Goal: Share content: Share content

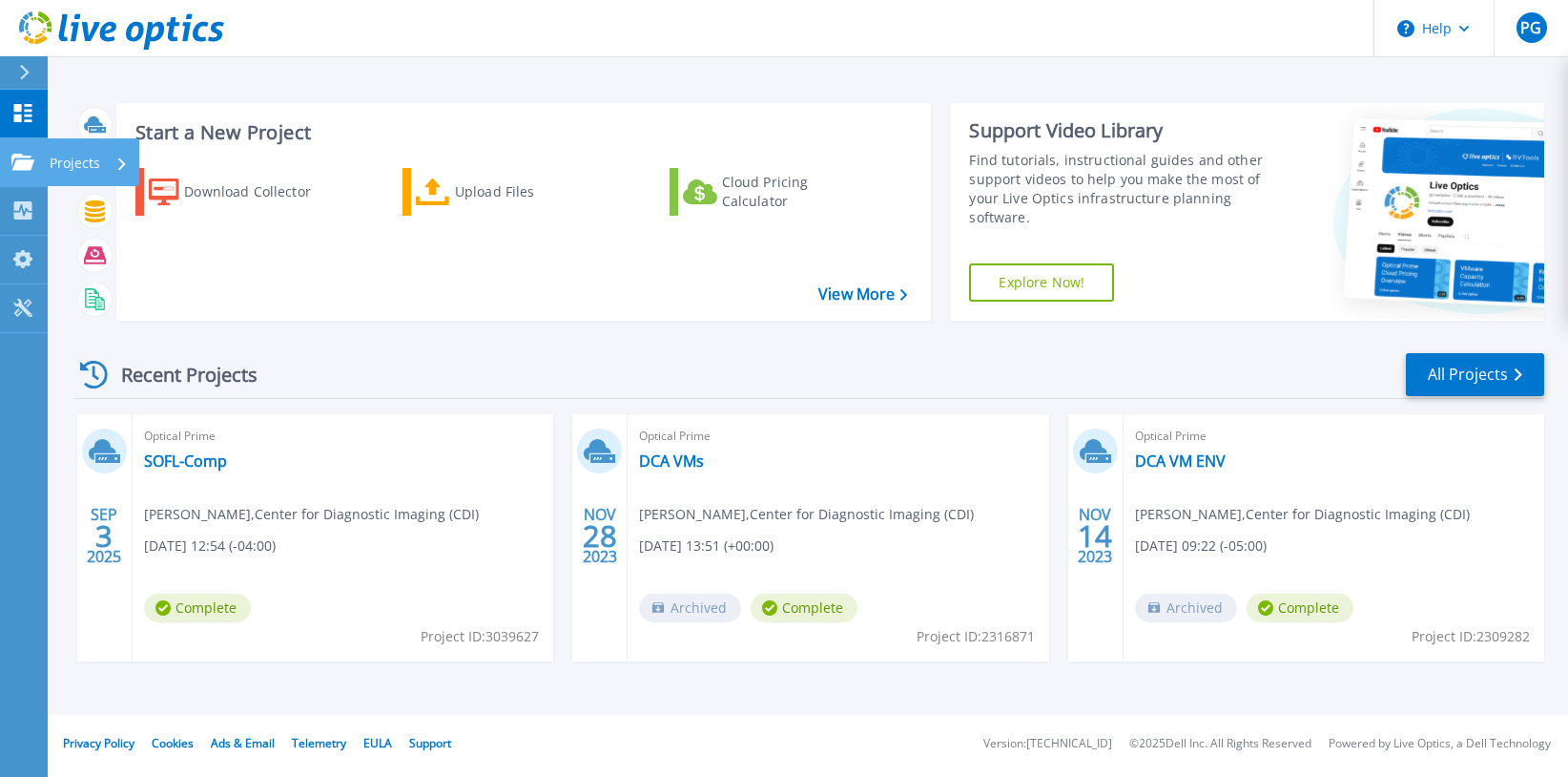
click at [25, 166] on icon at bounding box center [23, 162] width 23 height 16
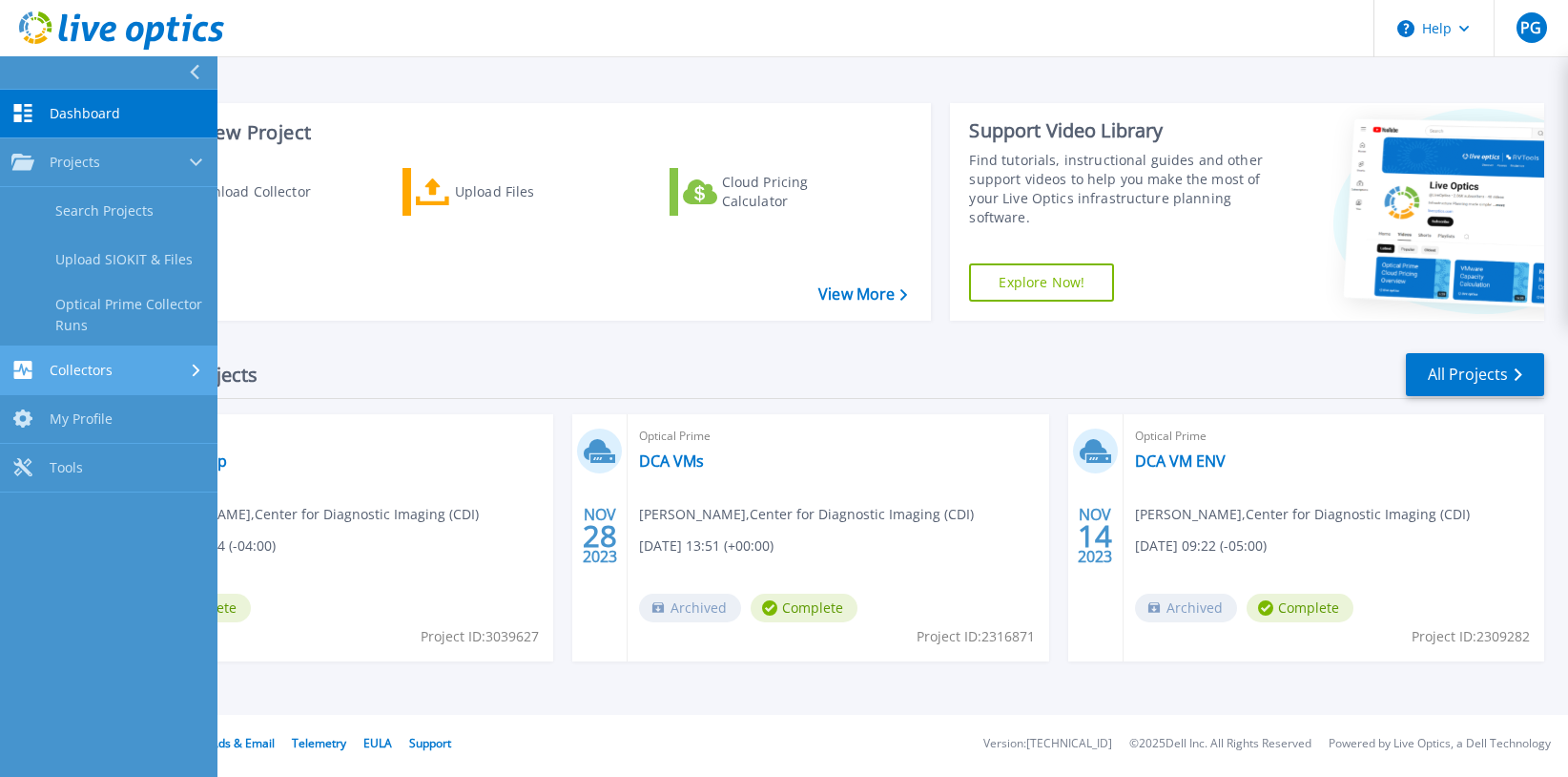
click at [74, 376] on span "Collectors" at bounding box center [80, 371] width 63 height 17
click at [84, 354] on span "My Profile" at bounding box center [80, 358] width 63 height 17
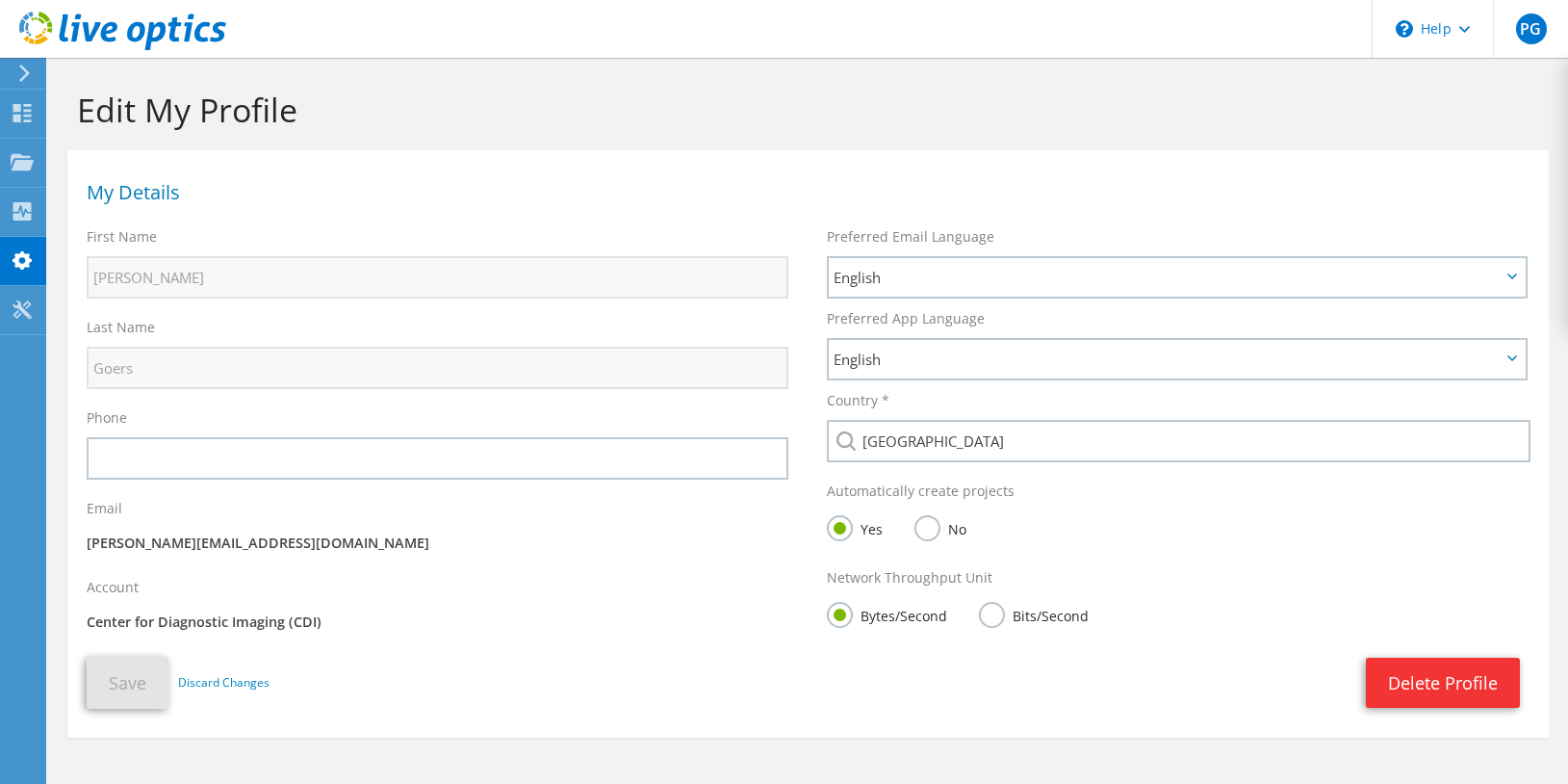
click at [23, 77] on use at bounding box center [24, 73] width 11 height 18
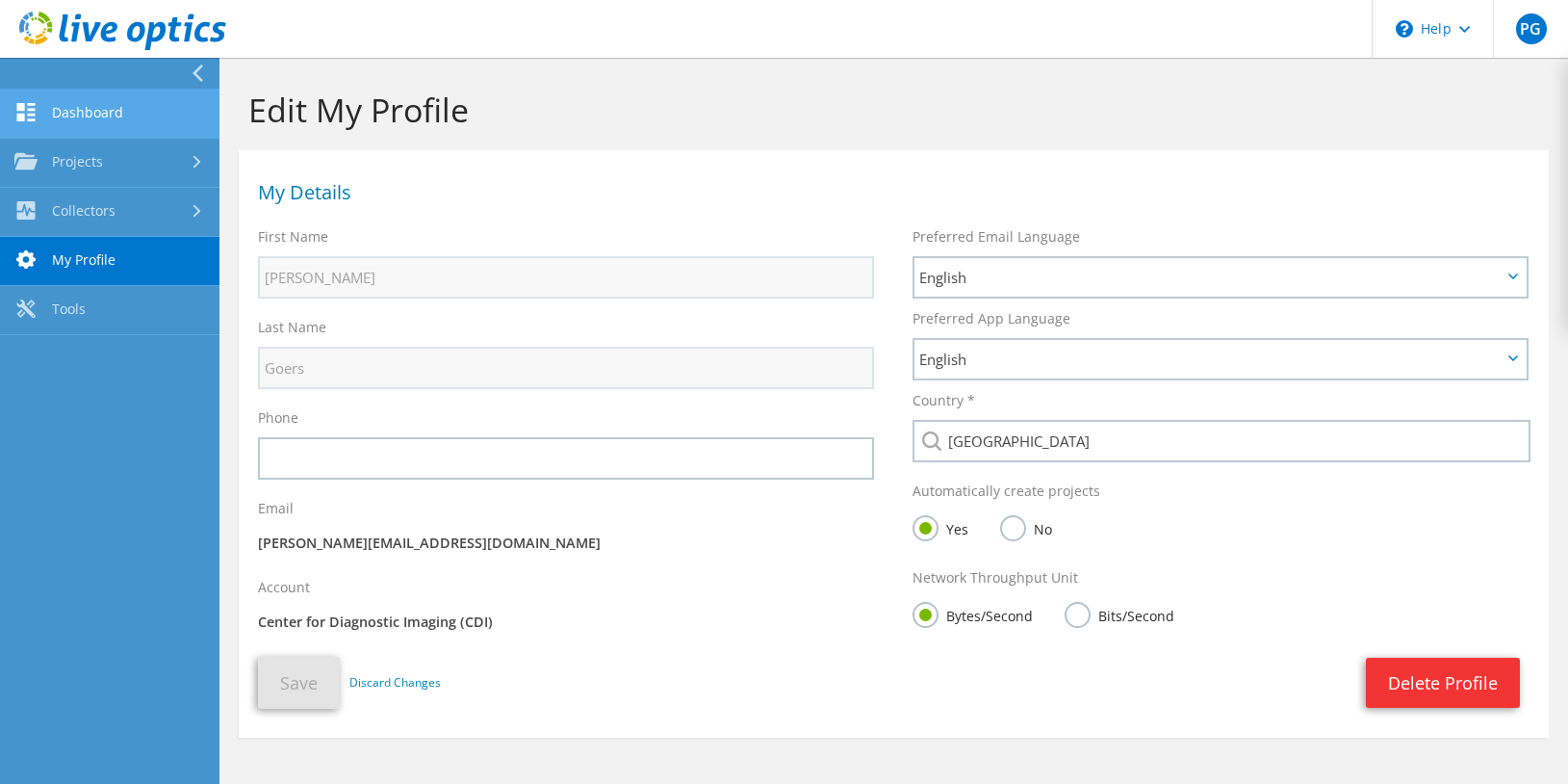
click at [73, 106] on link "Dashboard" at bounding box center [109, 114] width 220 height 49
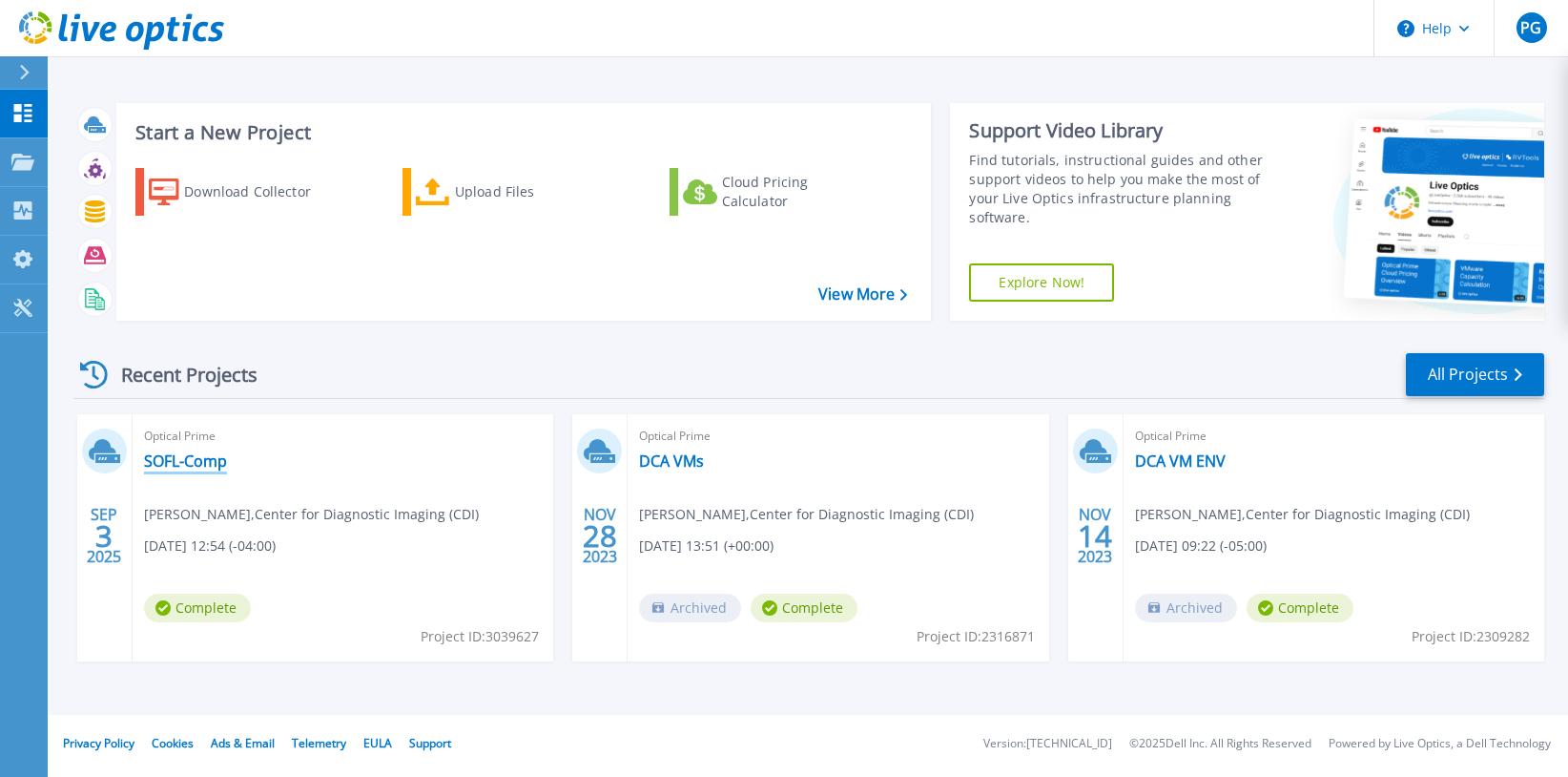
click at [198, 463] on link "SOFL-Comp" at bounding box center [186, 462] width 83 height 19
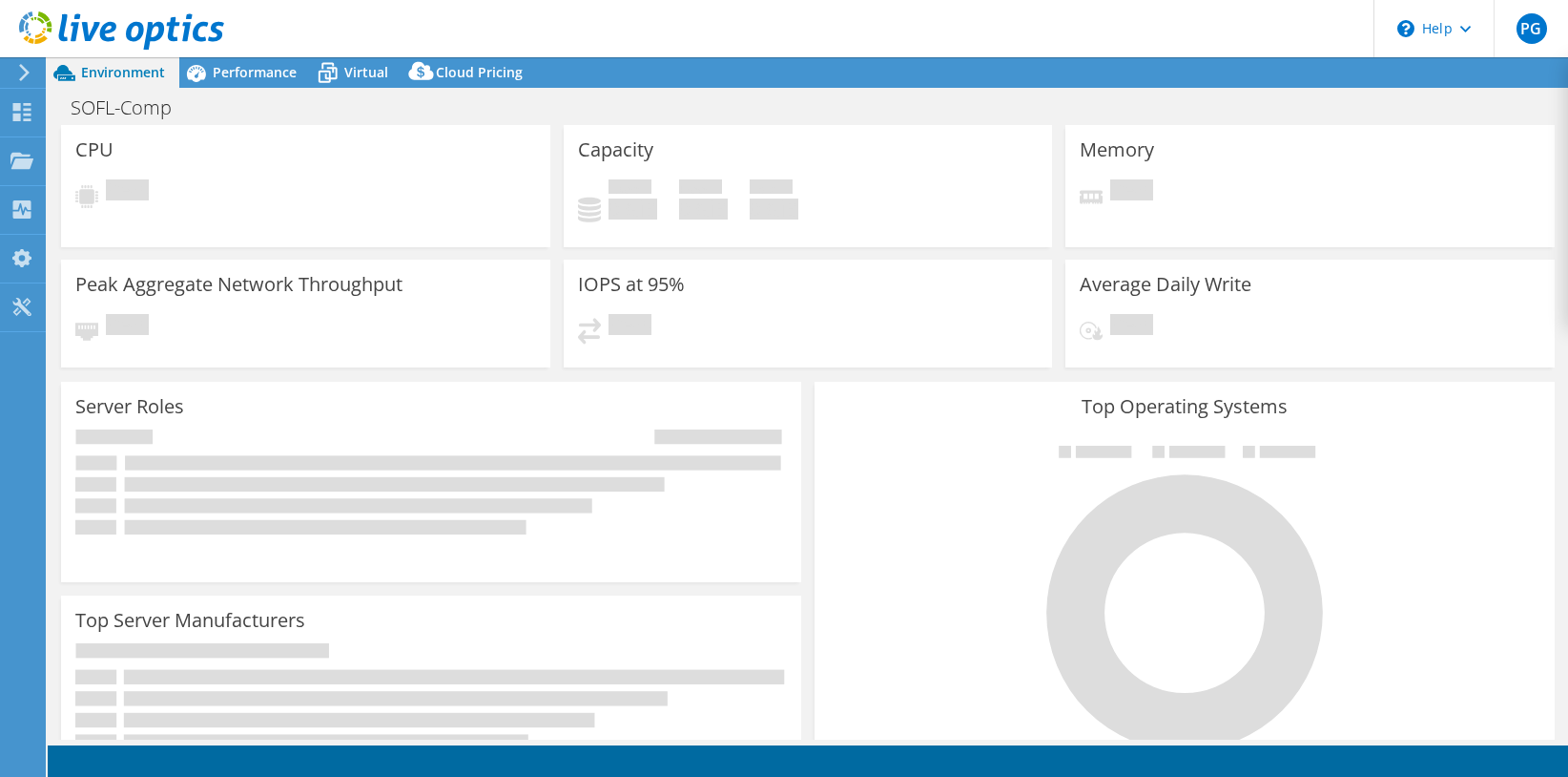
select select "USD"
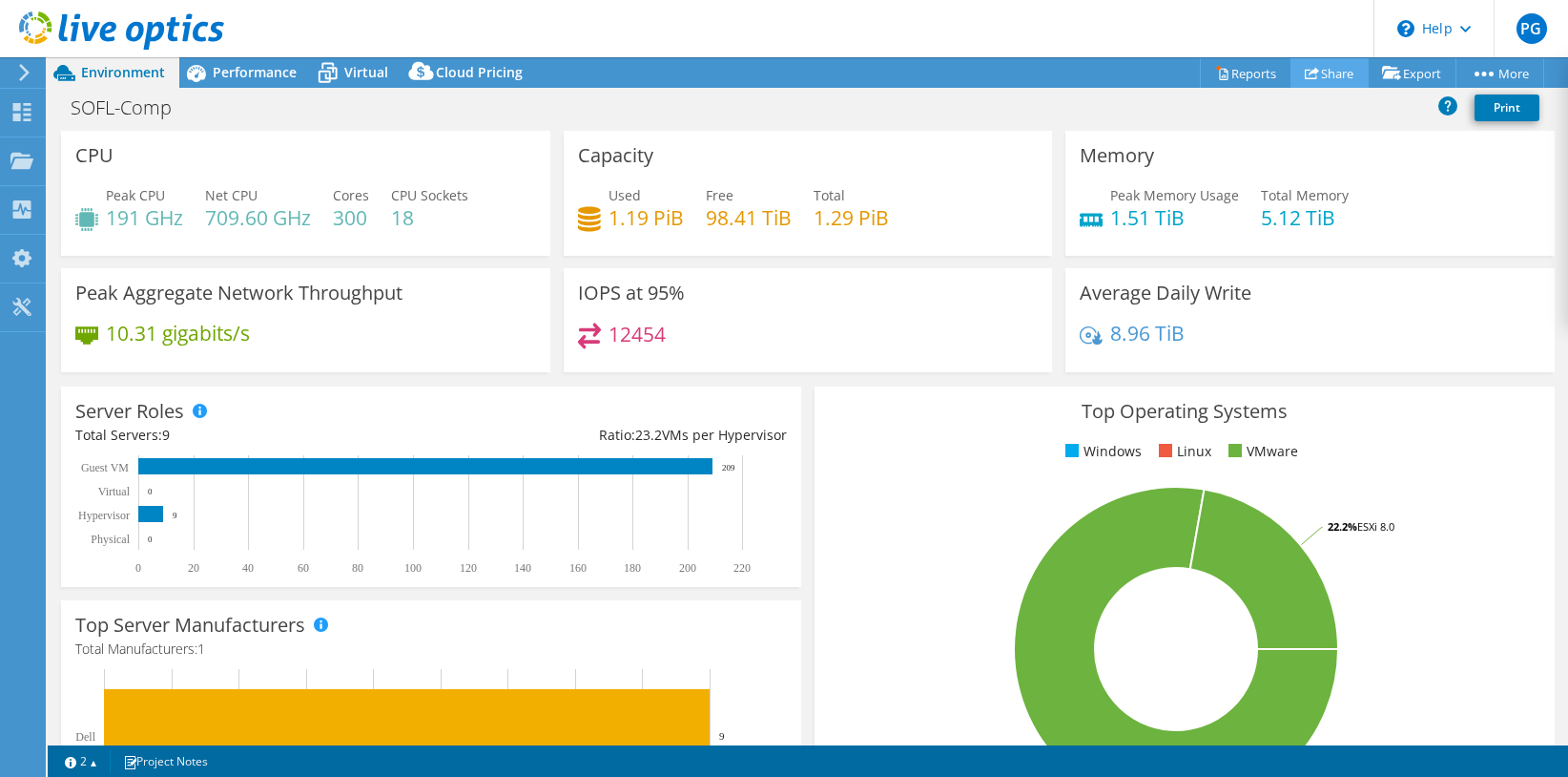
click at [1320, 74] on link "Share" at bounding box center [1329, 73] width 78 height 30
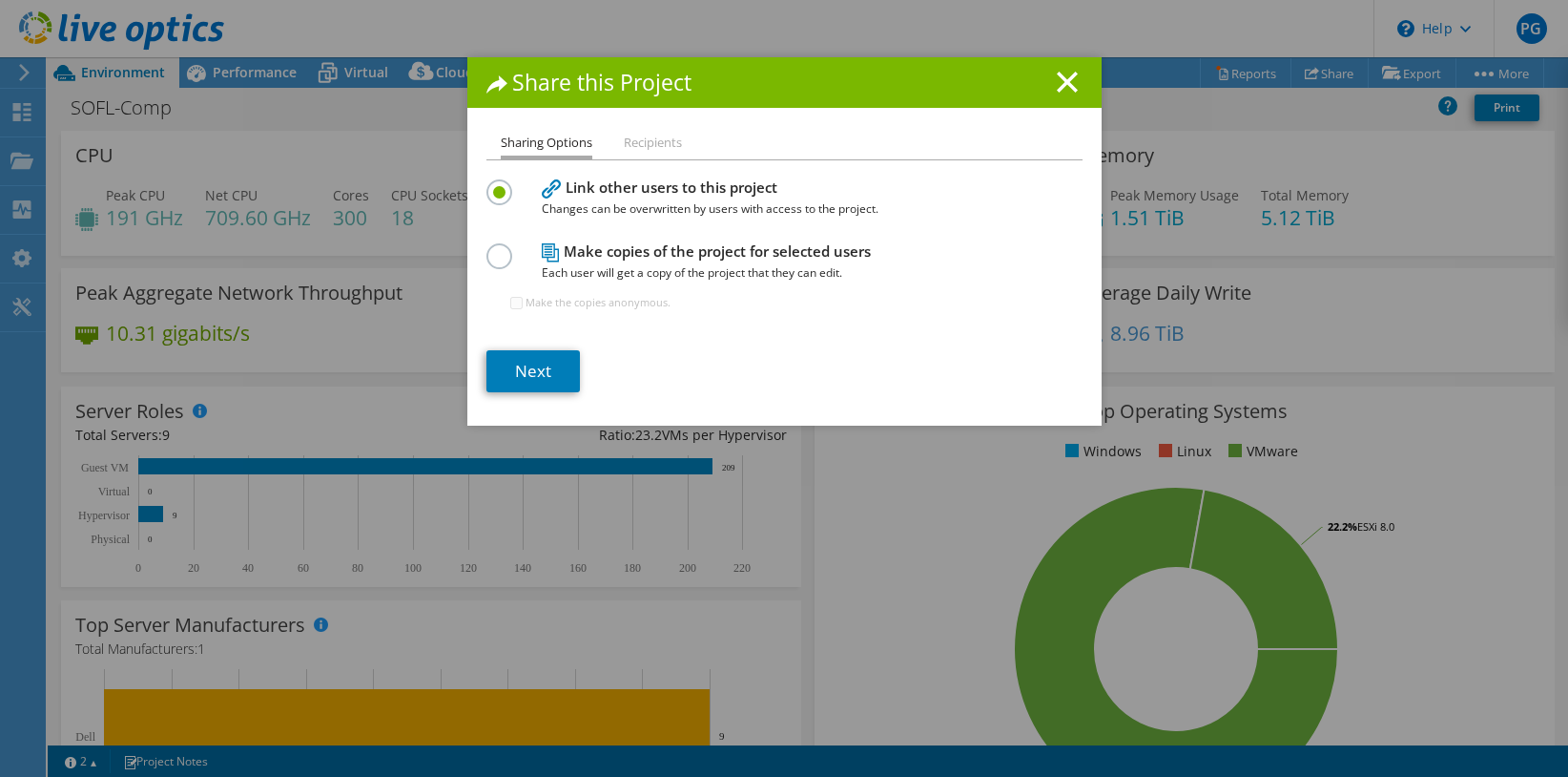
click at [647, 144] on li "Recipients" at bounding box center [653, 143] width 58 height 24
click at [528, 373] on link "Next" at bounding box center [533, 371] width 94 height 42
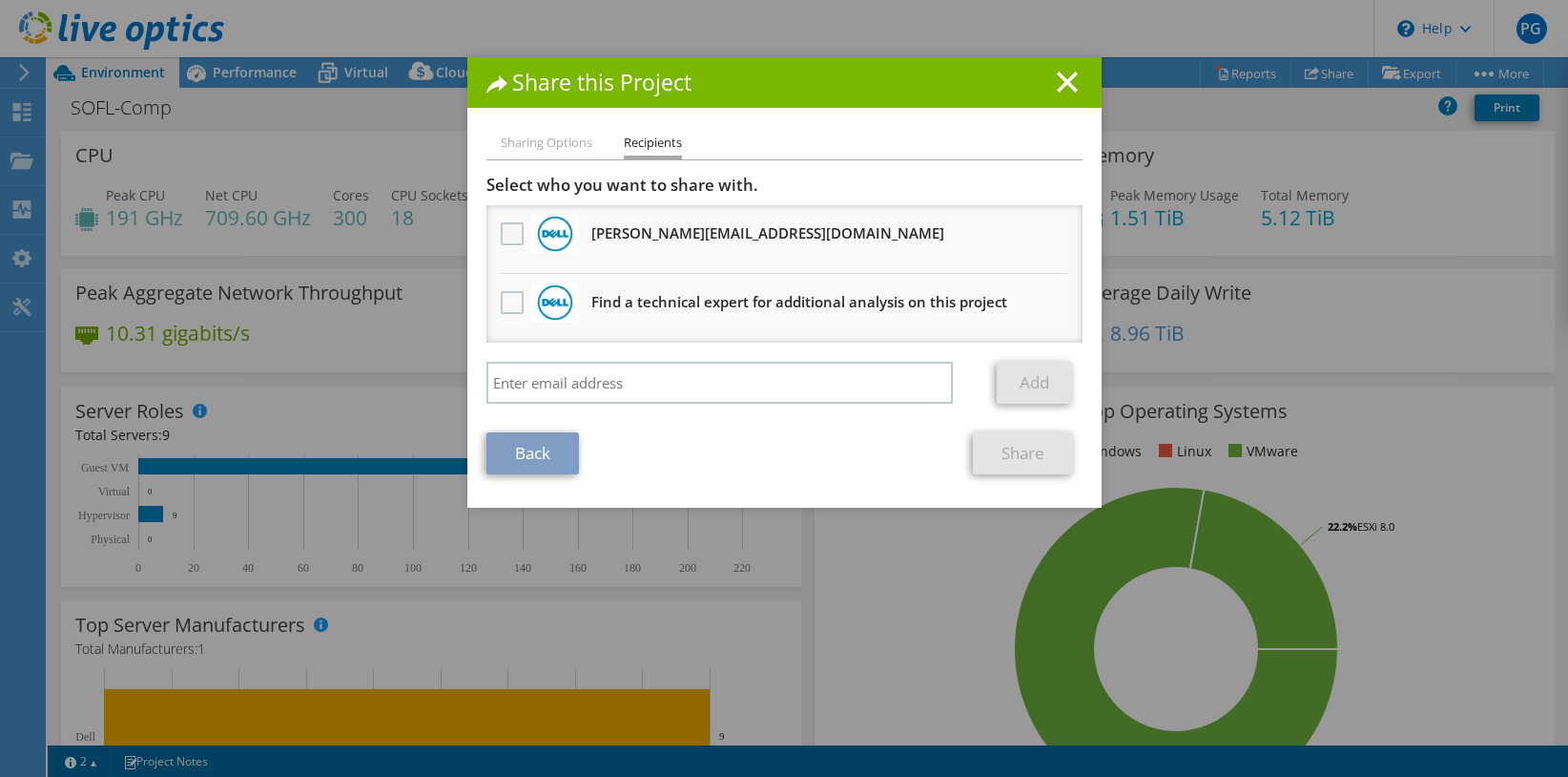
click at [506, 235] on label at bounding box center [515, 234] width 28 height 23
click at [0, 0] on input "checkbox" at bounding box center [0, 0] width 0 height 0
click at [1018, 461] on link "Share" at bounding box center [1023, 453] width 101 height 42
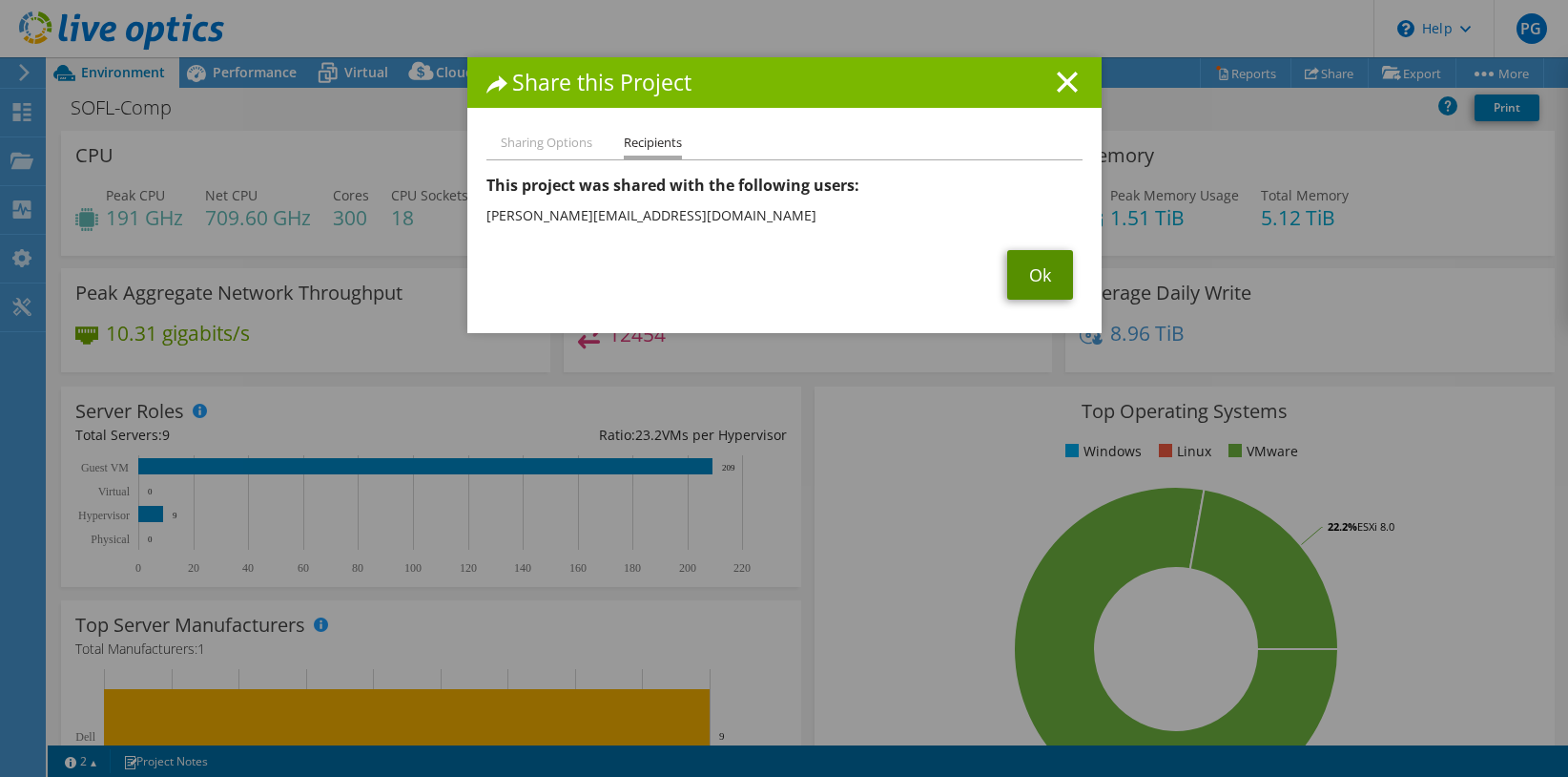
click at [1020, 281] on link "Ok" at bounding box center [1041, 274] width 66 height 49
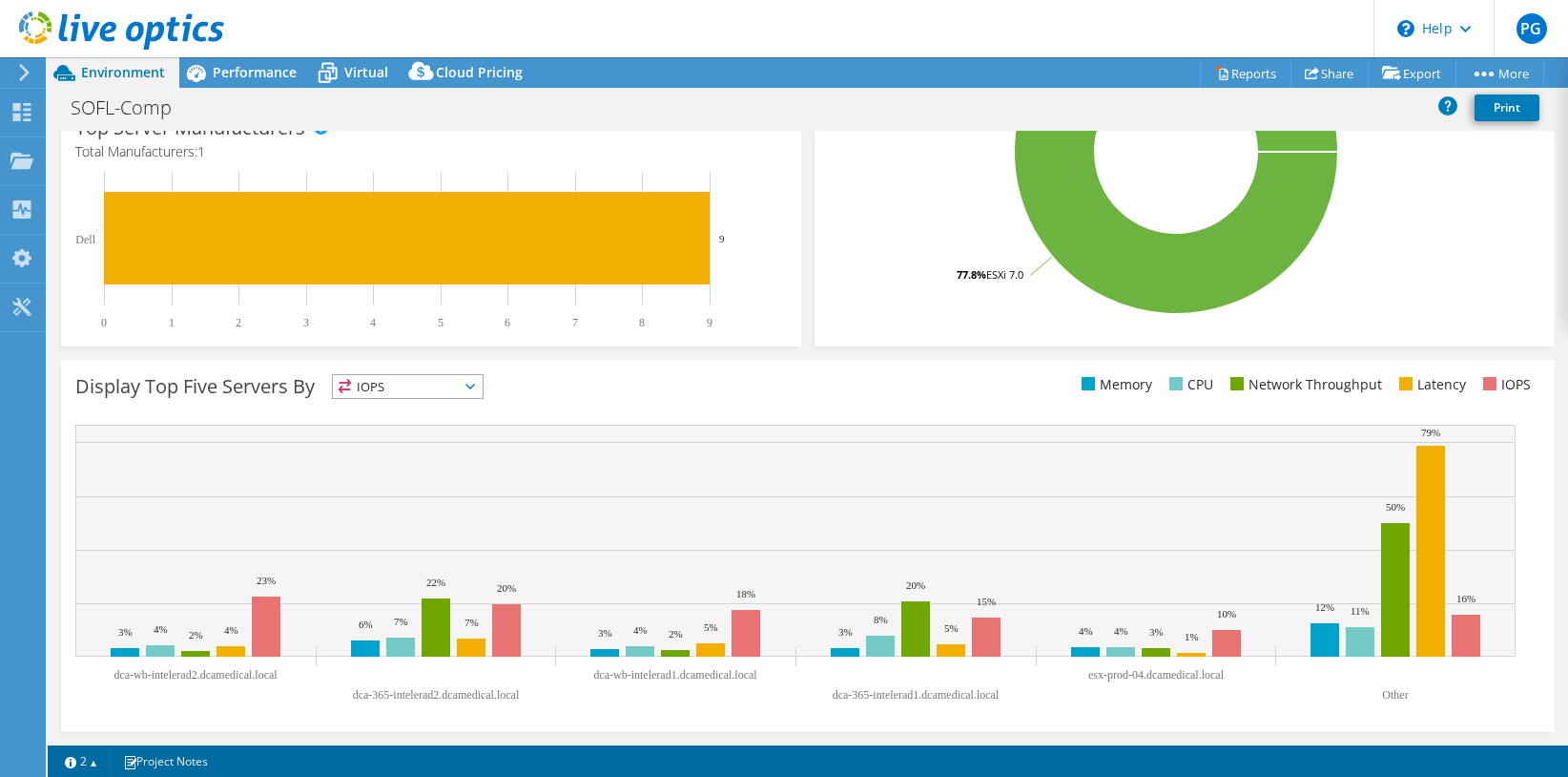
scroll to position [115, 0]
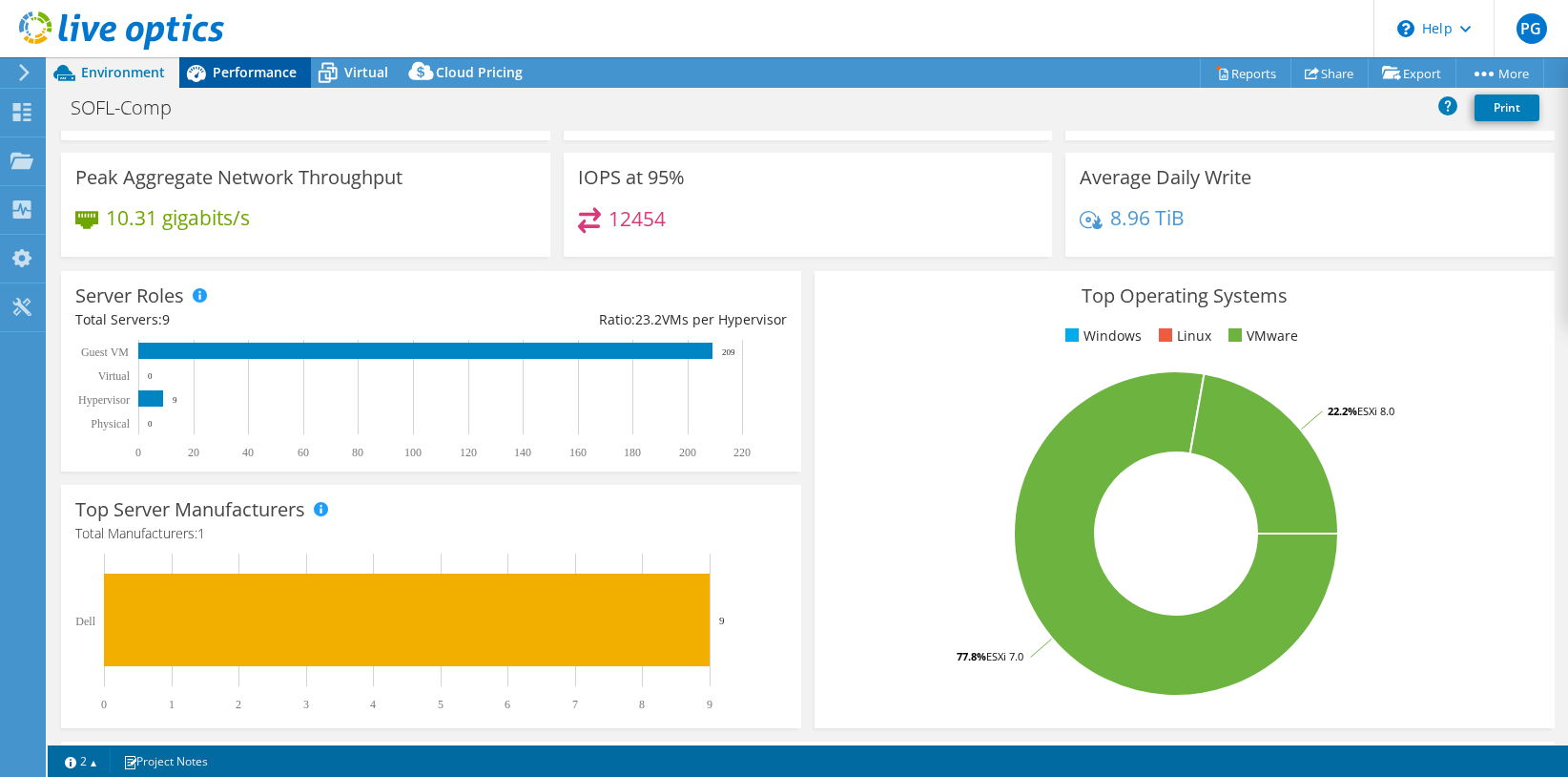
click at [271, 80] on span "Performance" at bounding box center [254, 72] width 84 height 18
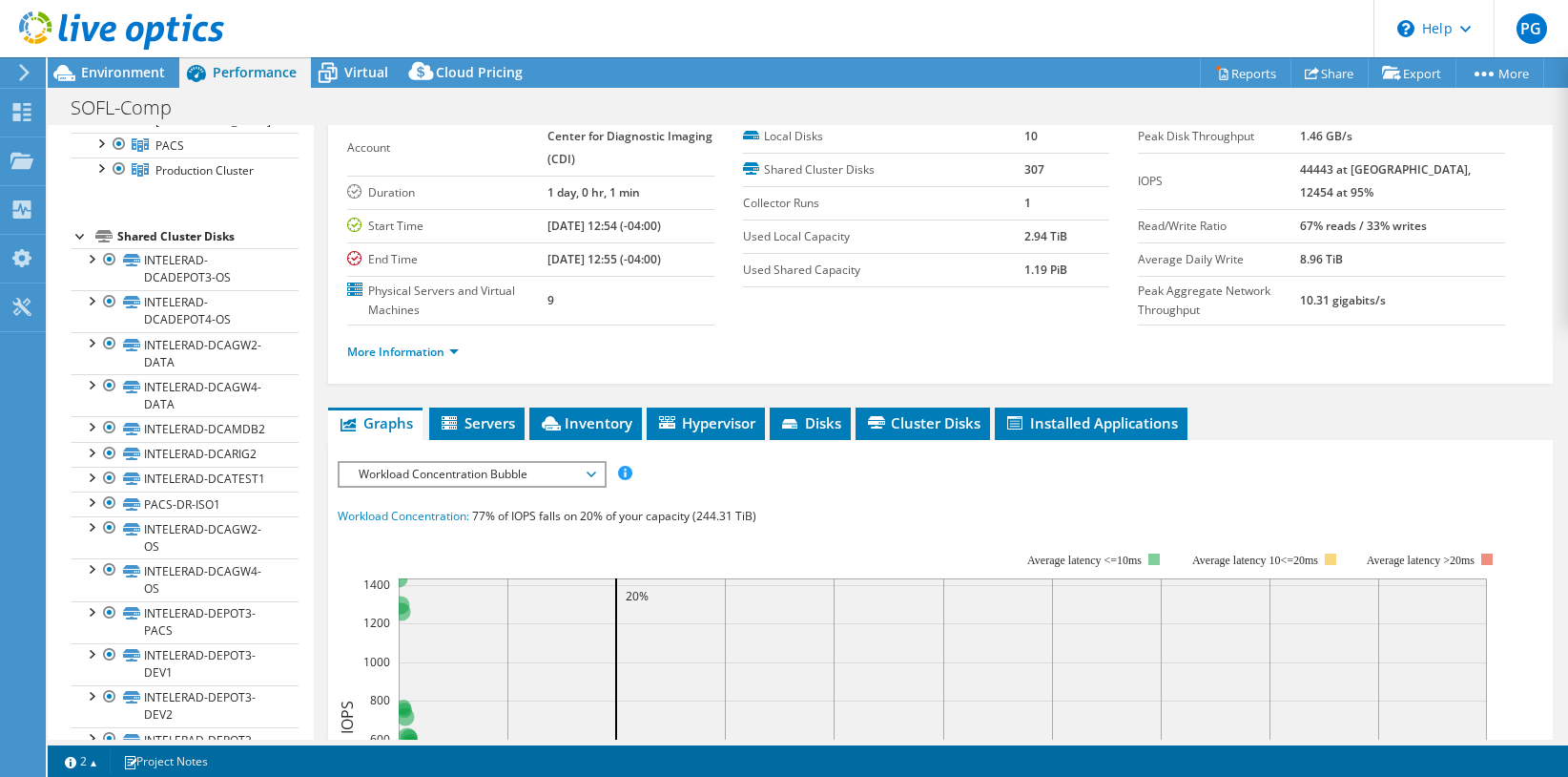
scroll to position [0, 0]
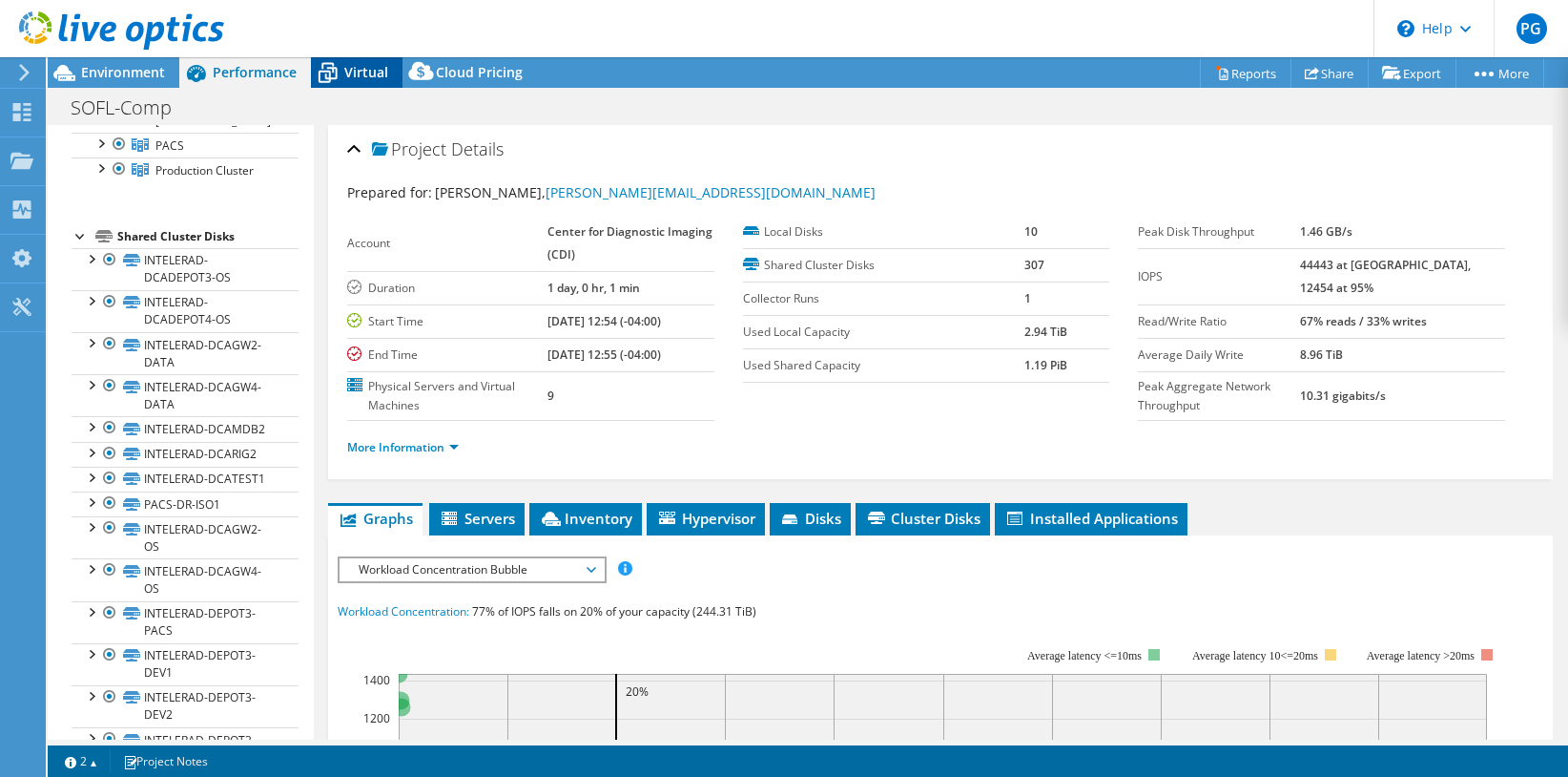
click at [365, 76] on span "Virtual" at bounding box center [366, 72] width 44 height 18
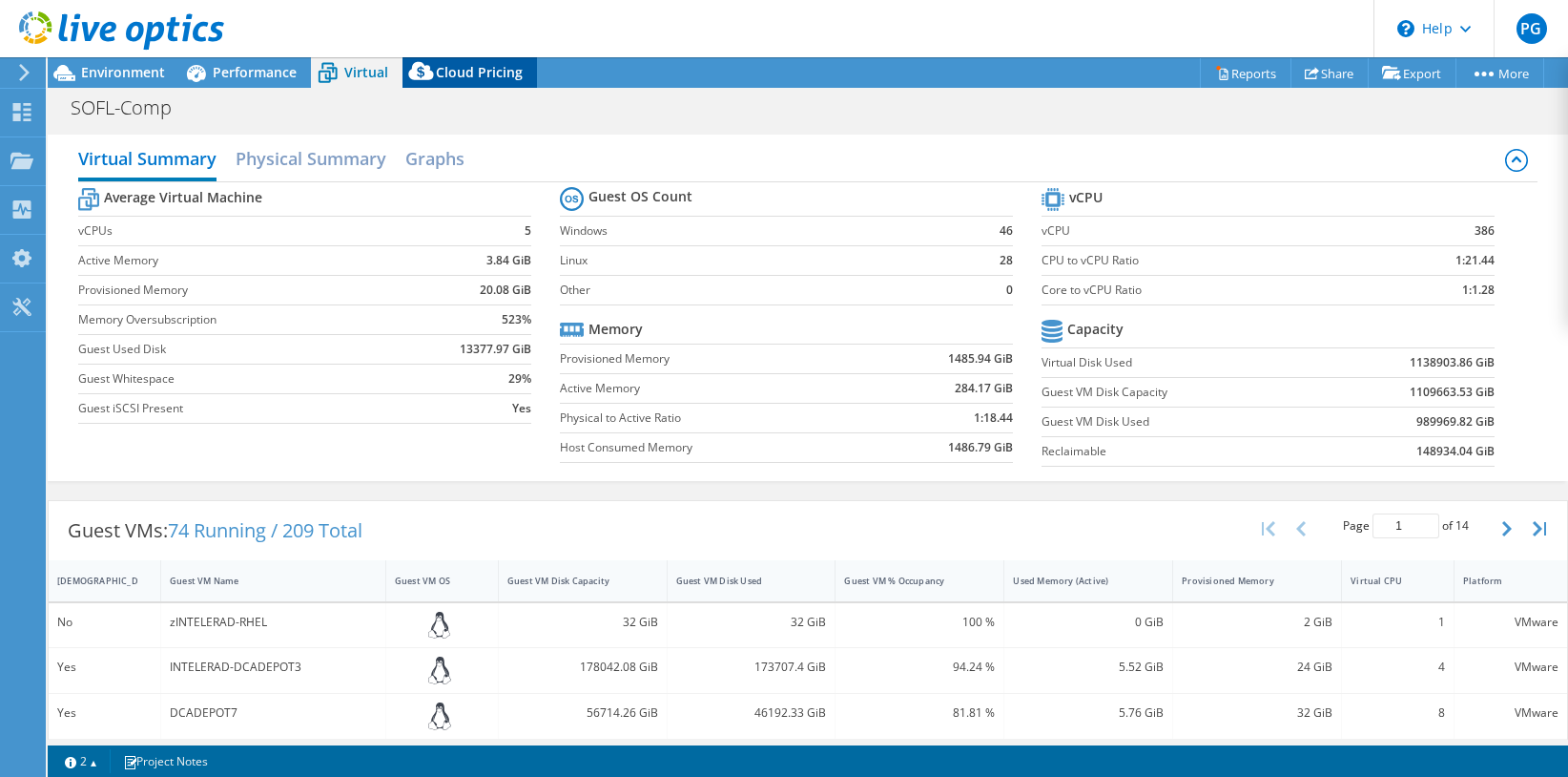
click at [488, 78] on span "Cloud Pricing" at bounding box center [480, 72] width 87 height 18
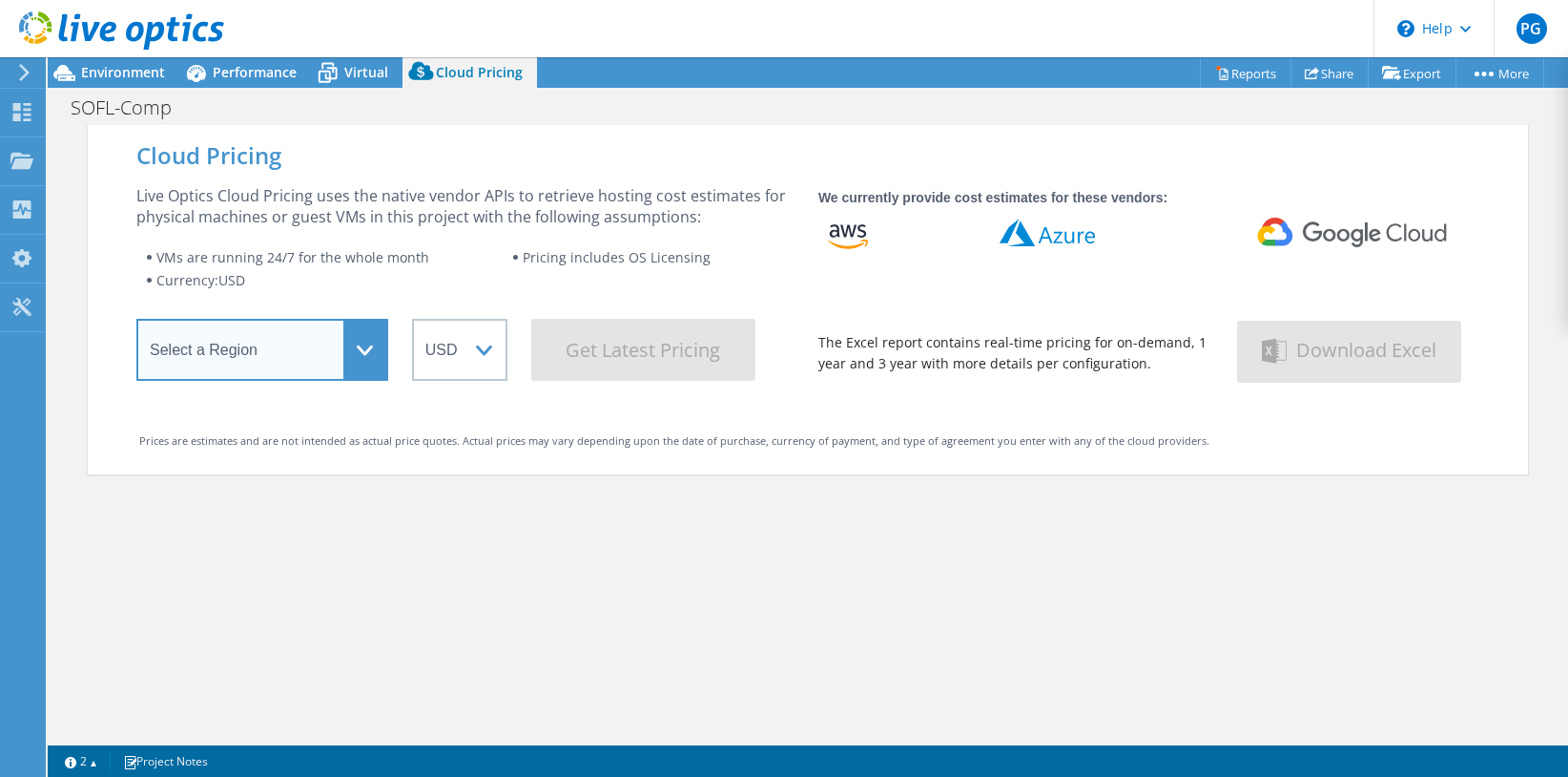
click at [356, 348] on select "Select a Region Asia Pacific (Hong Kong) Asia Pacific (Mumbai) Asia Pacific (Se…" at bounding box center [262, 349] width 251 height 62
select select "USEast"
click at [136, 325] on select "Select a Region Asia Pacific (Hong Kong) Asia Pacific (Mumbai) Asia Pacific (Se…" at bounding box center [262, 349] width 251 height 62
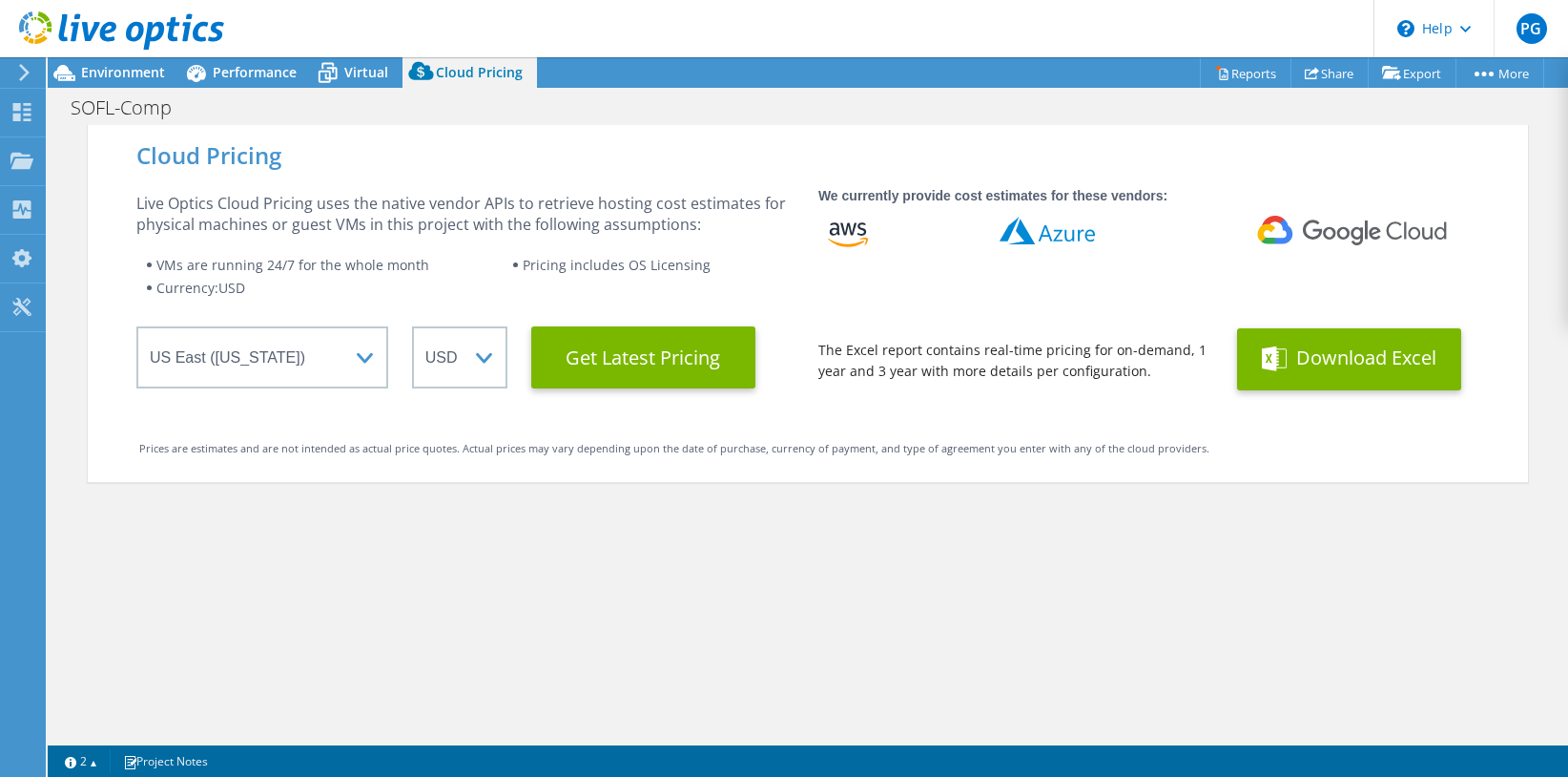
click at [1330, 365] on button "Download Excel" at bounding box center [1349, 359] width 224 height 62
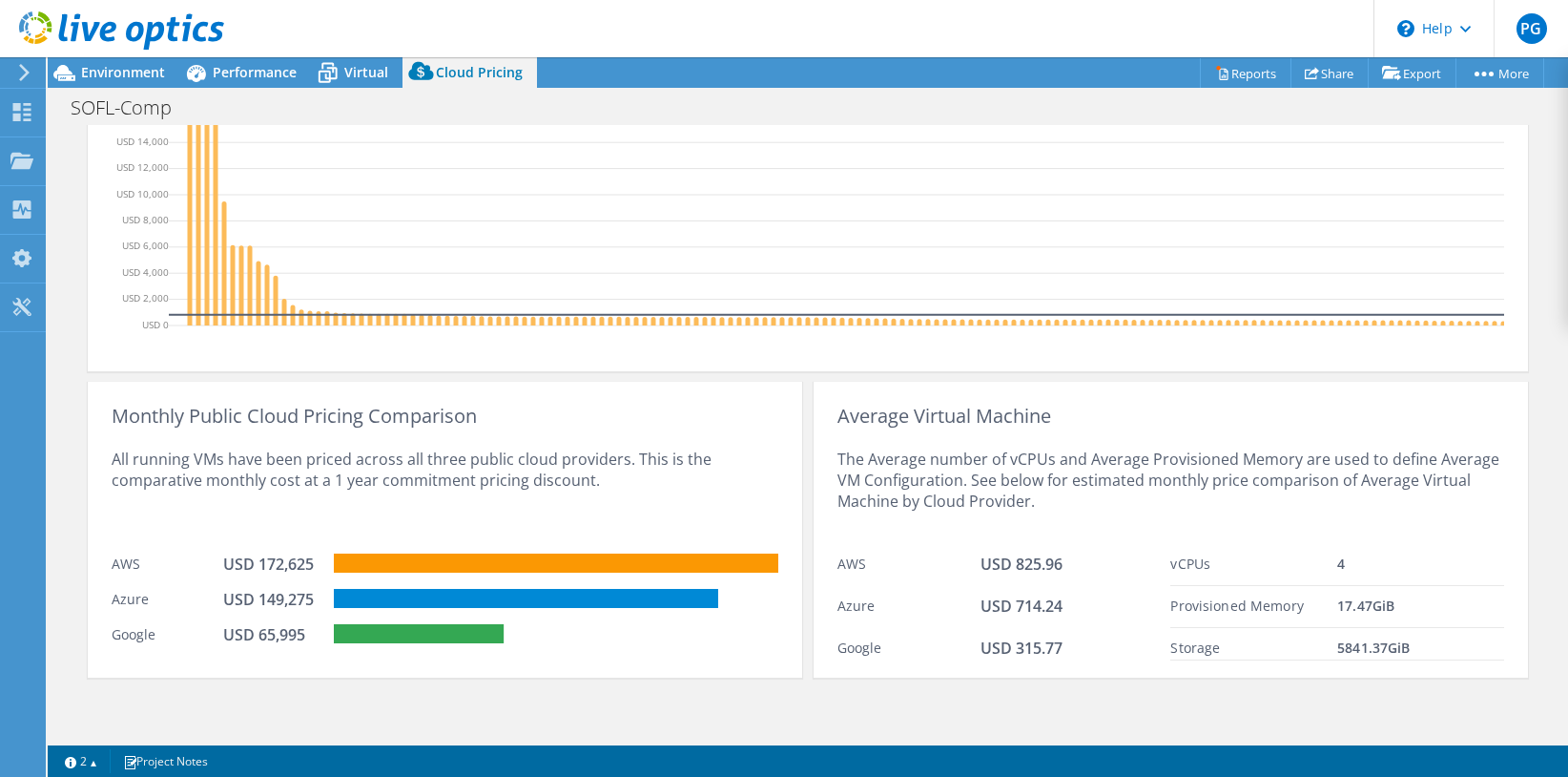
scroll to position [414, 0]
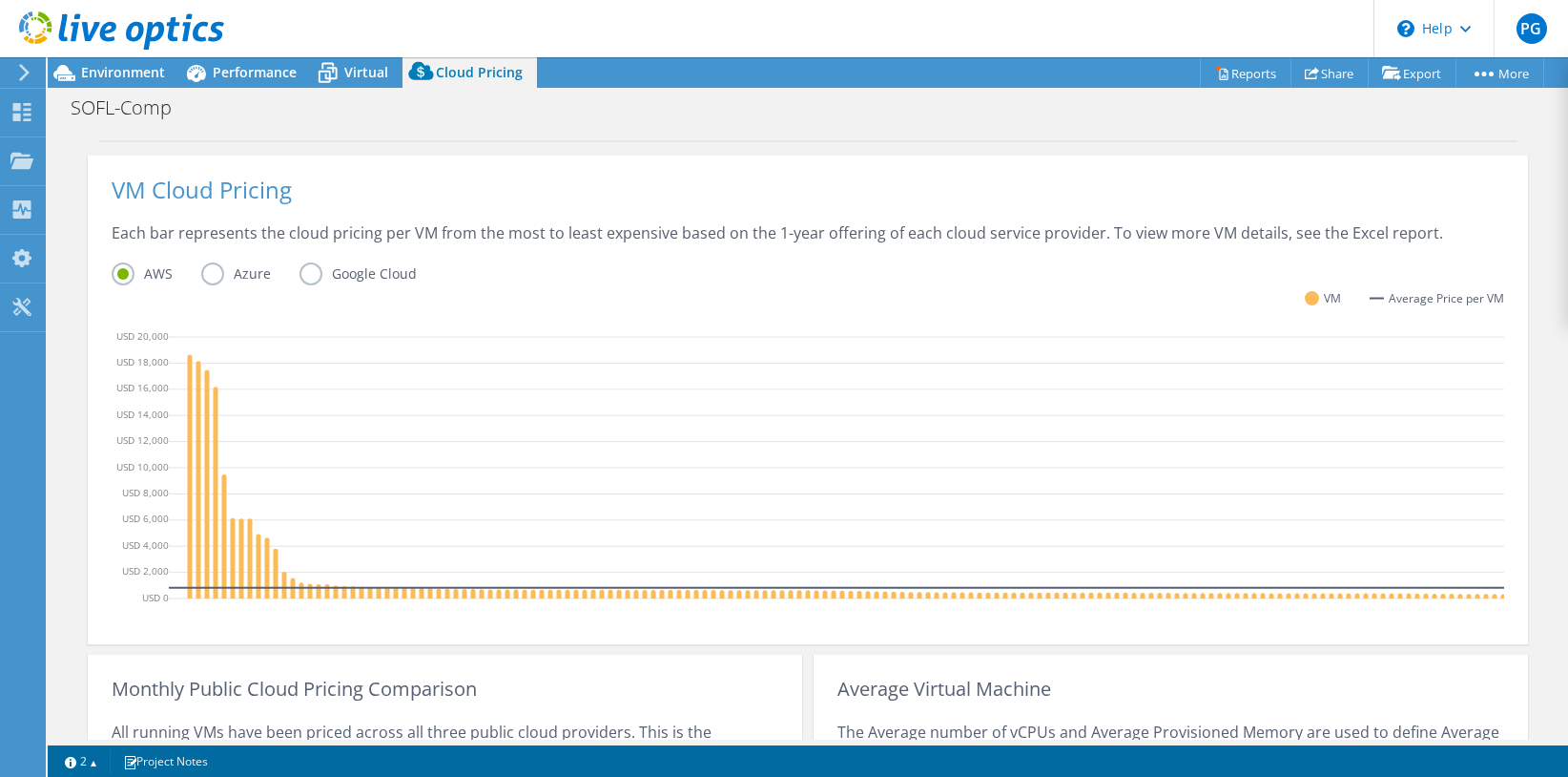
click at [212, 272] on label "Azure" at bounding box center [251, 274] width 99 height 23
click at [0, 0] on input "Azure" at bounding box center [0, 0] width 0 height 0
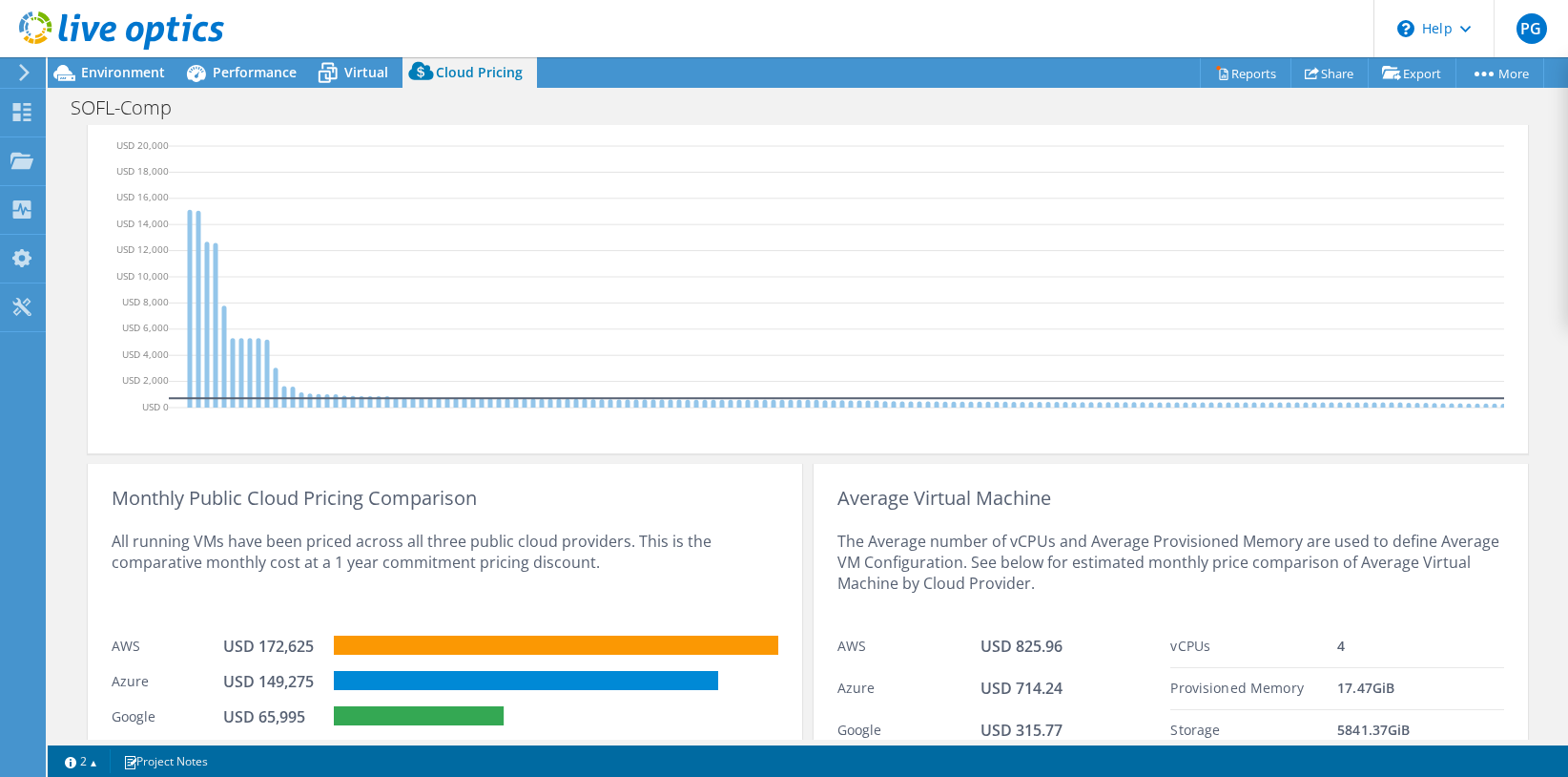
scroll to position [701, 0]
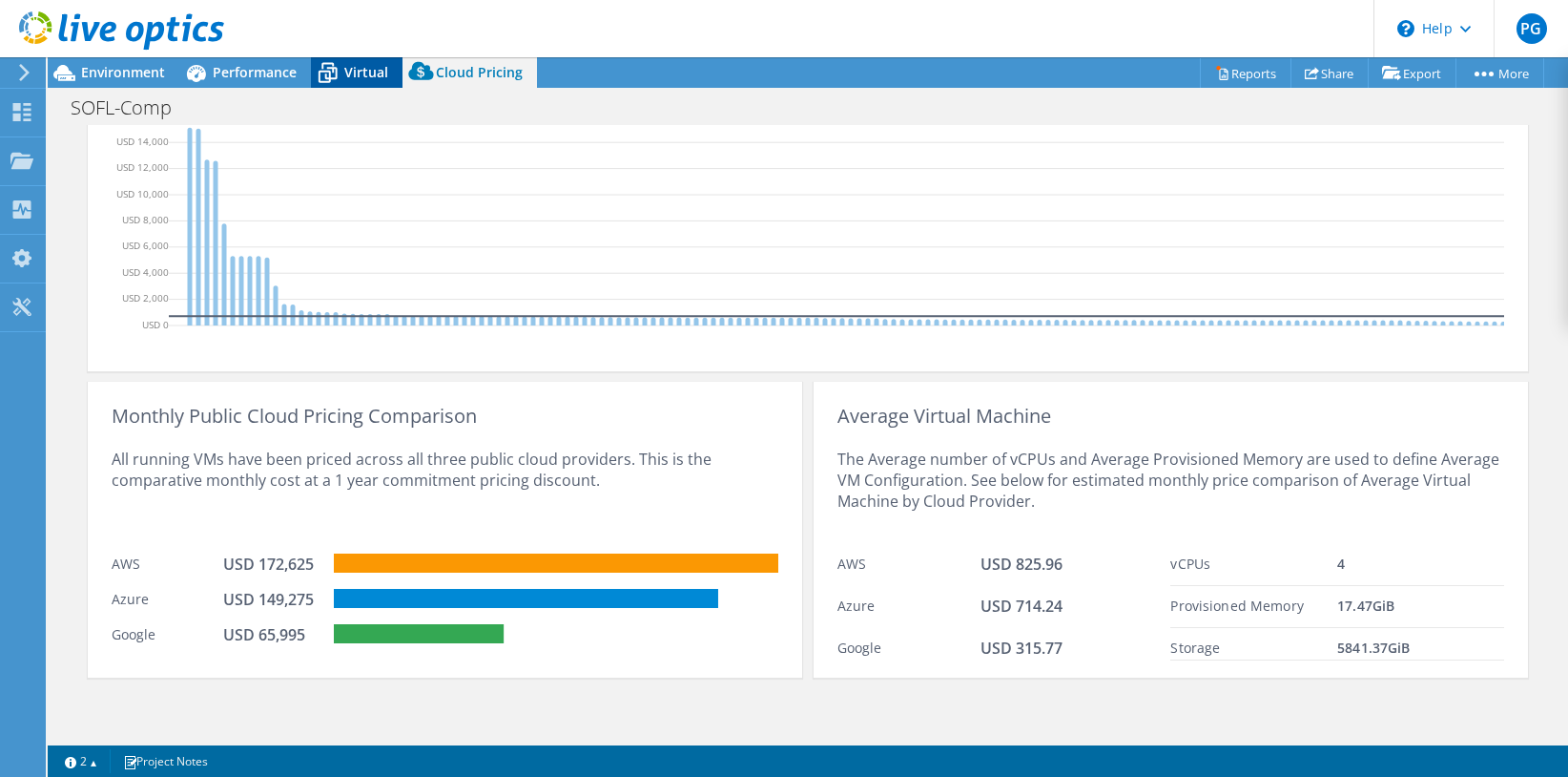
click at [371, 71] on span "Virtual" at bounding box center [366, 72] width 44 height 18
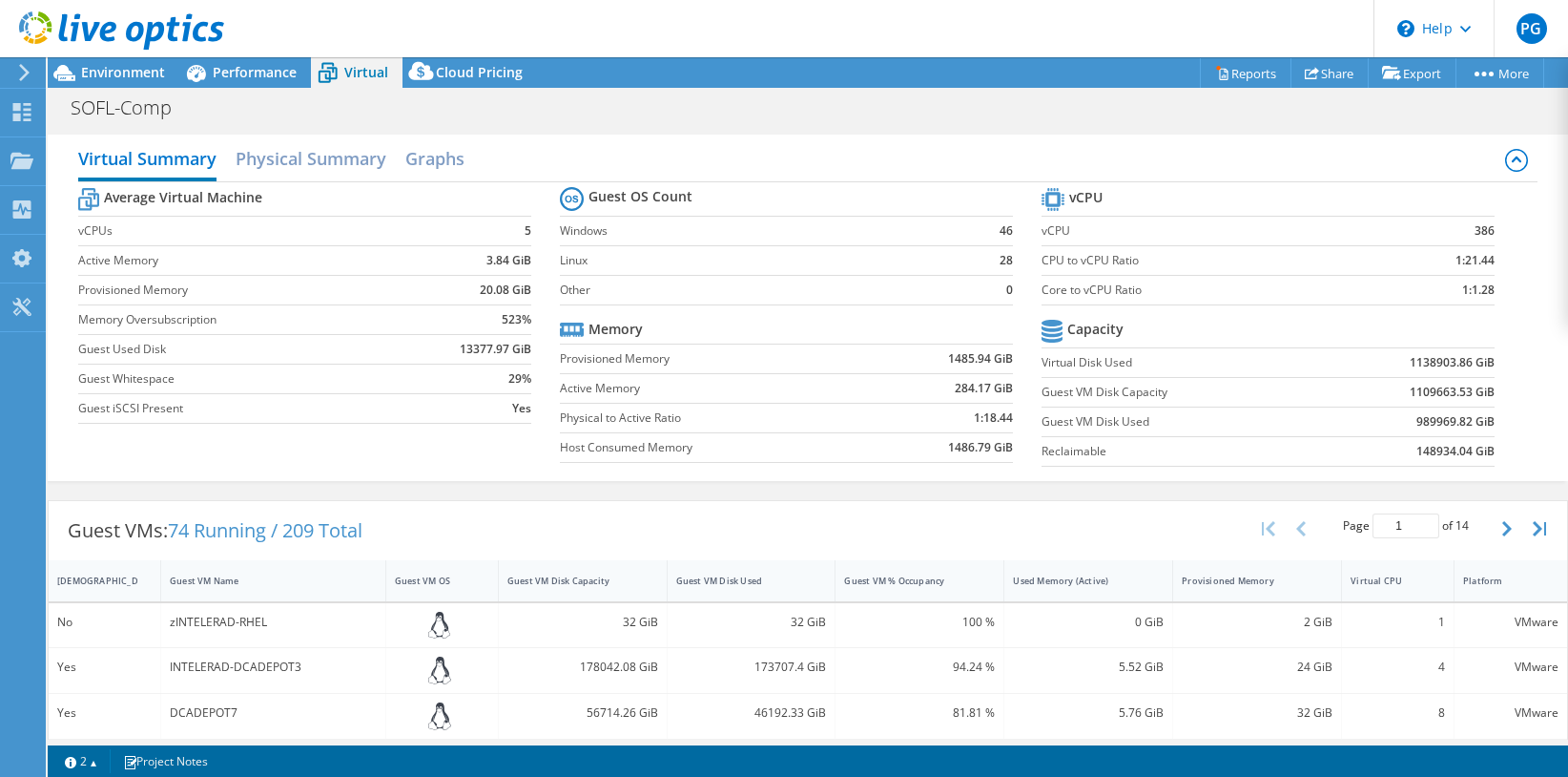
scroll to position [191, 0]
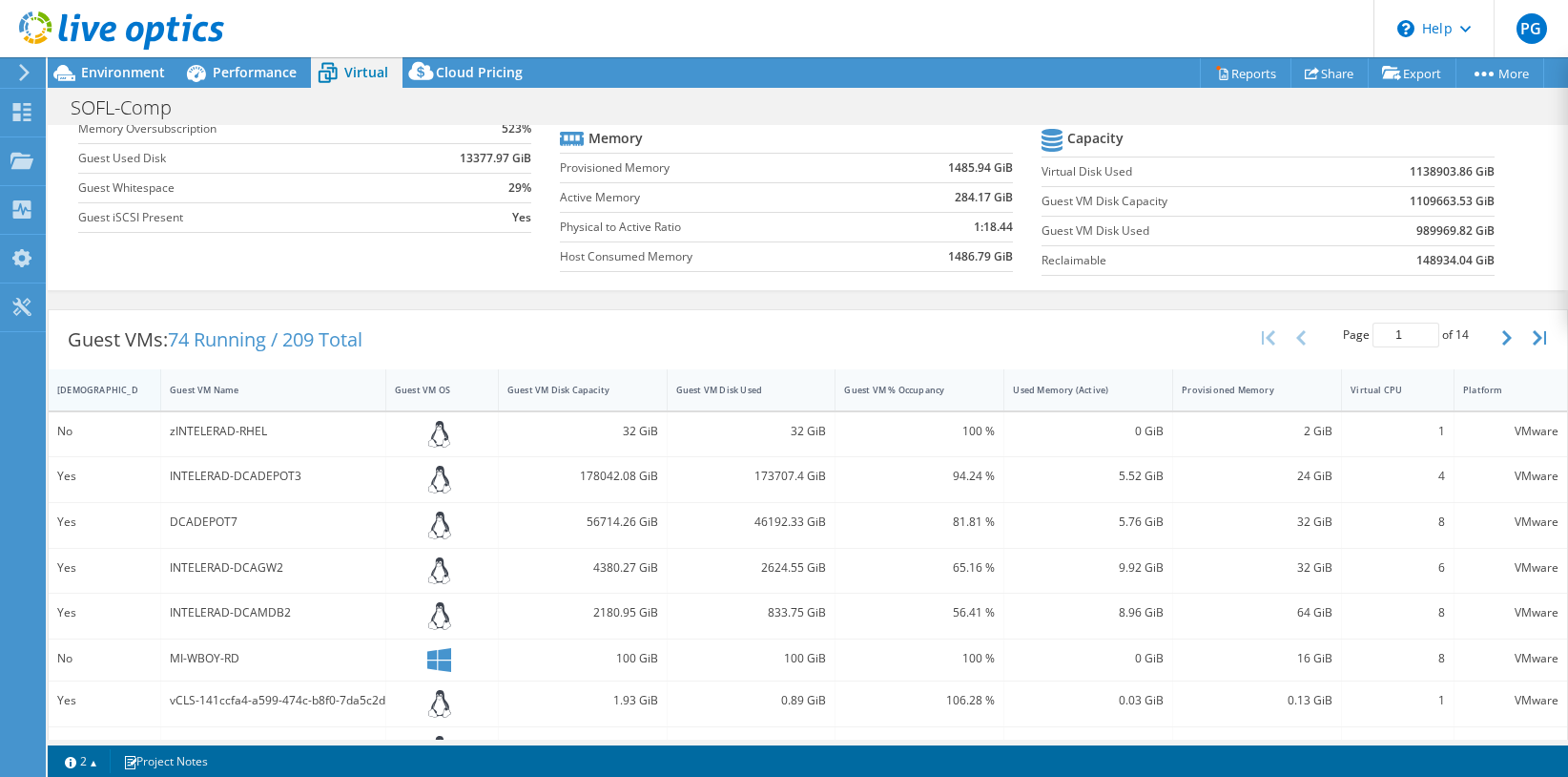
click at [75, 390] on div "IsRunning" at bounding box center [93, 389] width 72 height 13
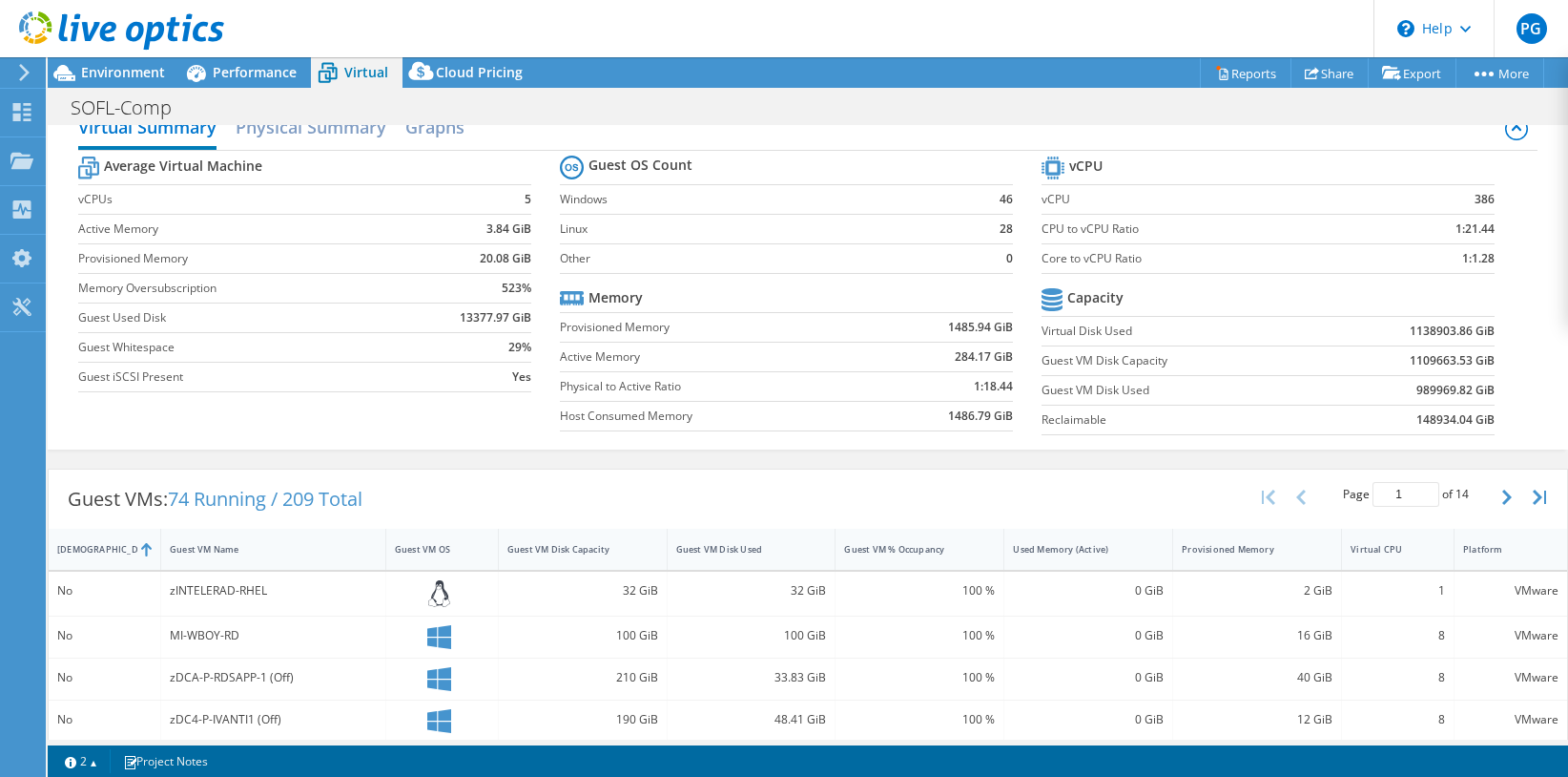
scroll to position [0, 0]
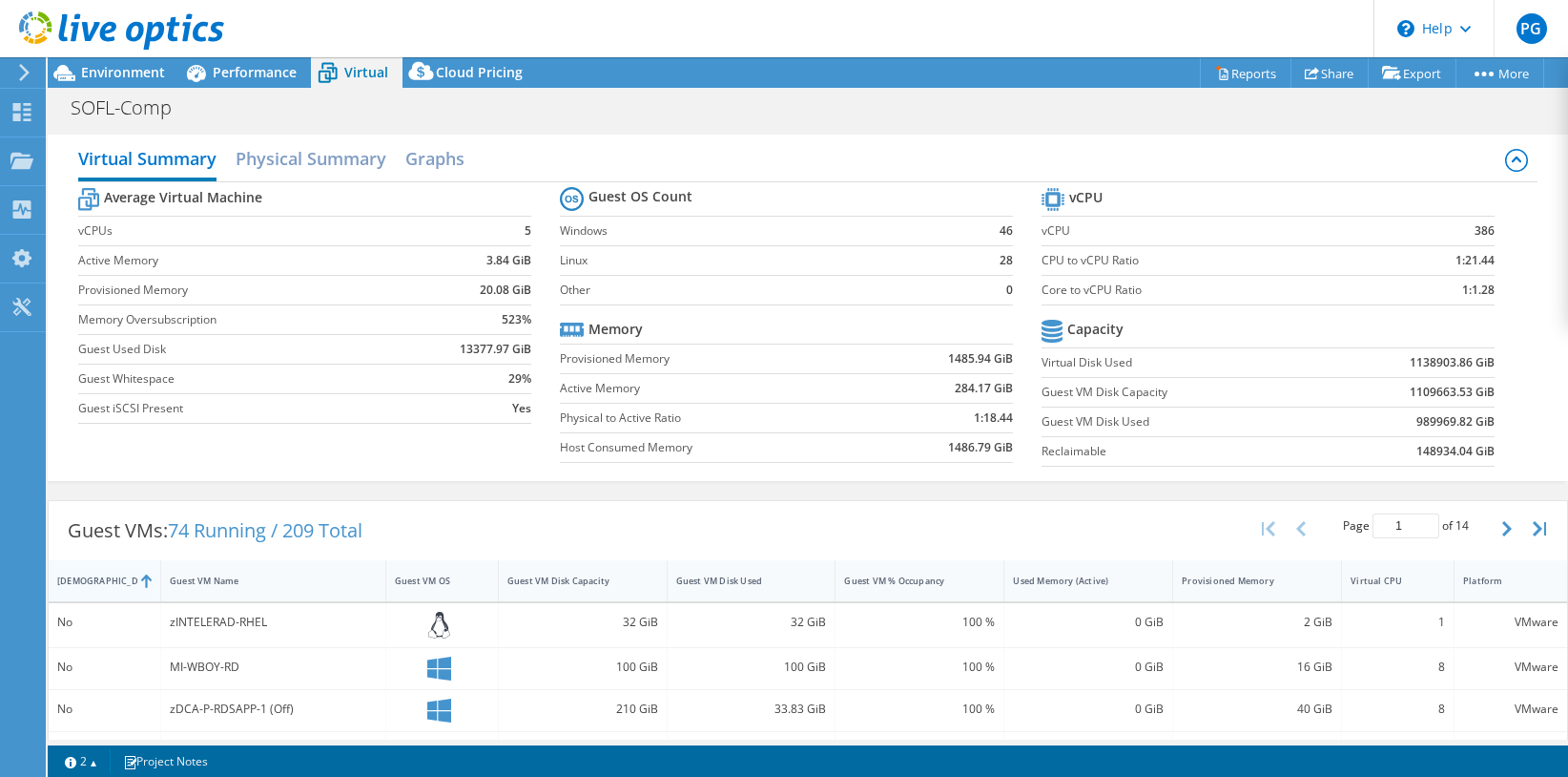
click at [79, 582] on div "IsRunning" at bounding box center [93, 581] width 72 height 13
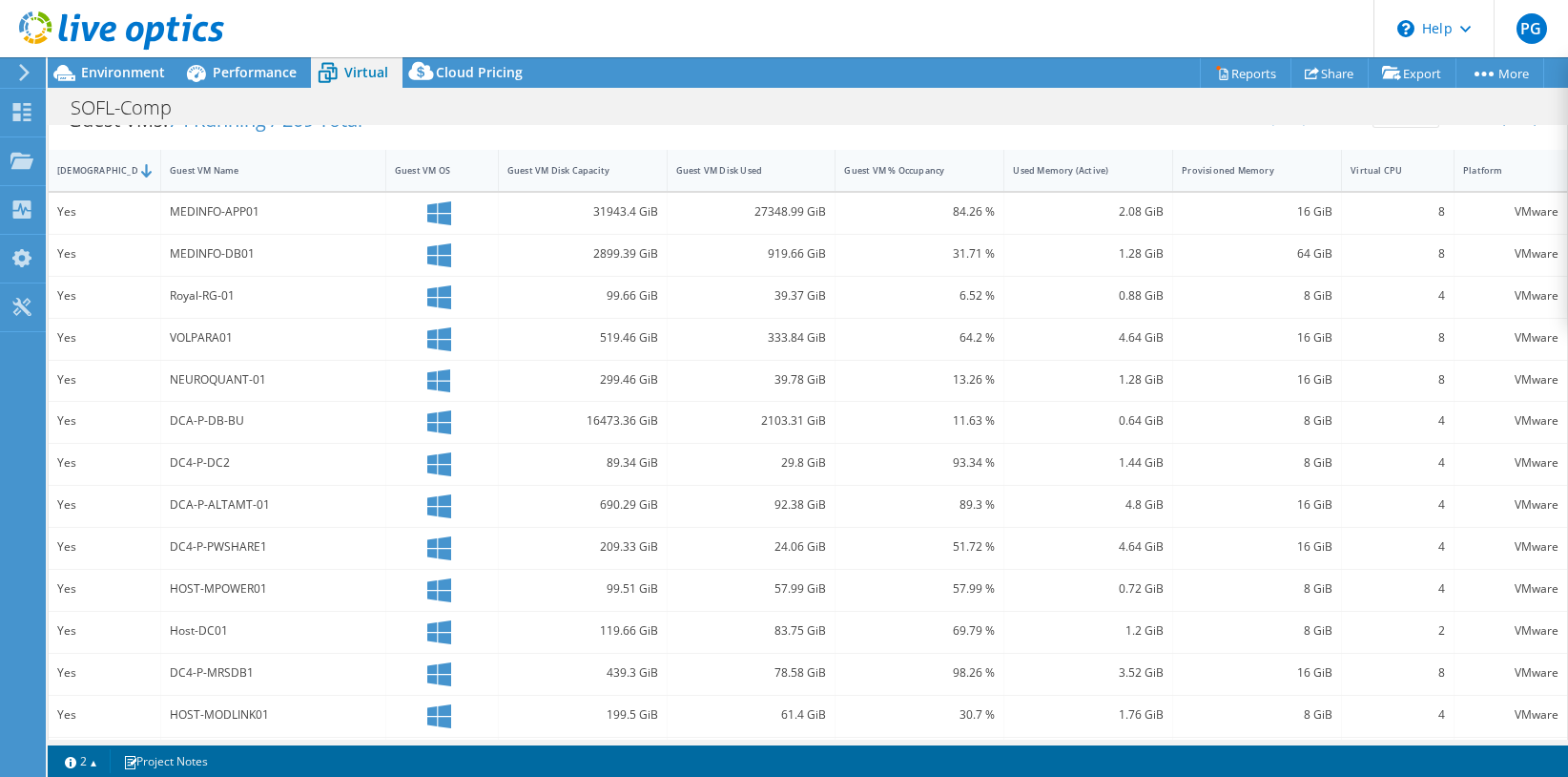
scroll to position [124, 0]
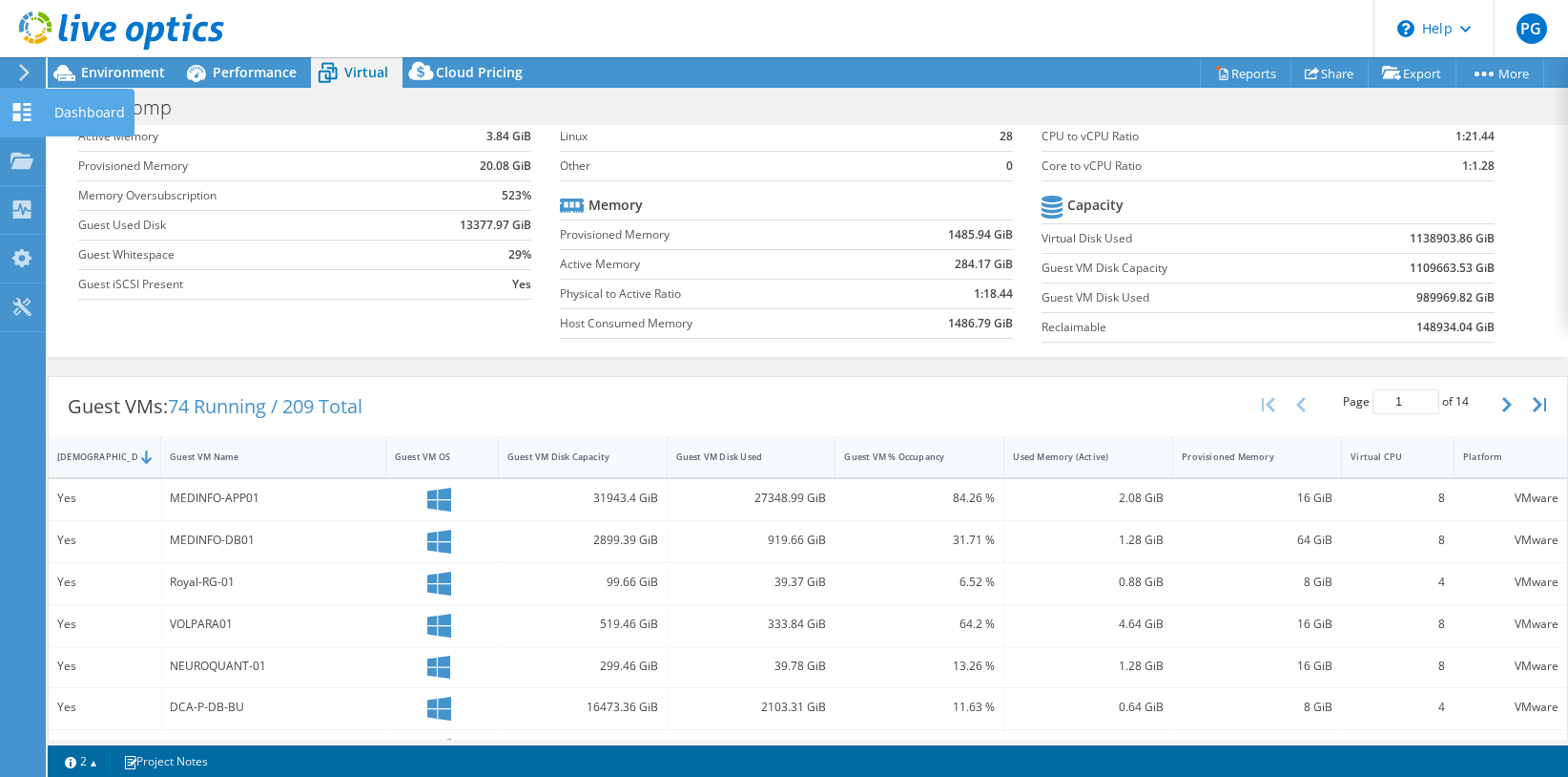
click at [24, 112] on icon at bounding box center [22, 112] width 23 height 18
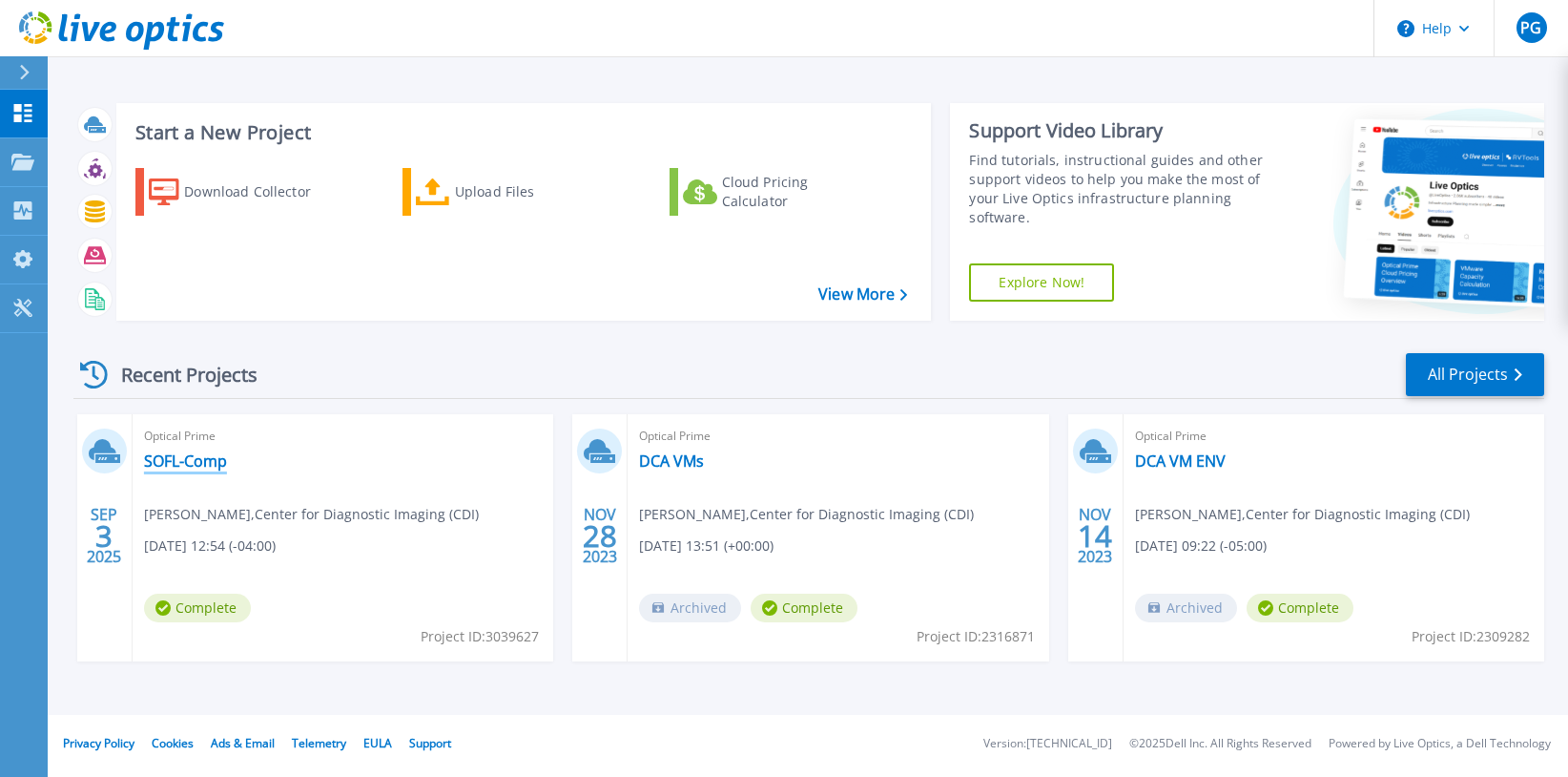
click at [203, 463] on link "SOFL-Comp" at bounding box center [186, 462] width 83 height 19
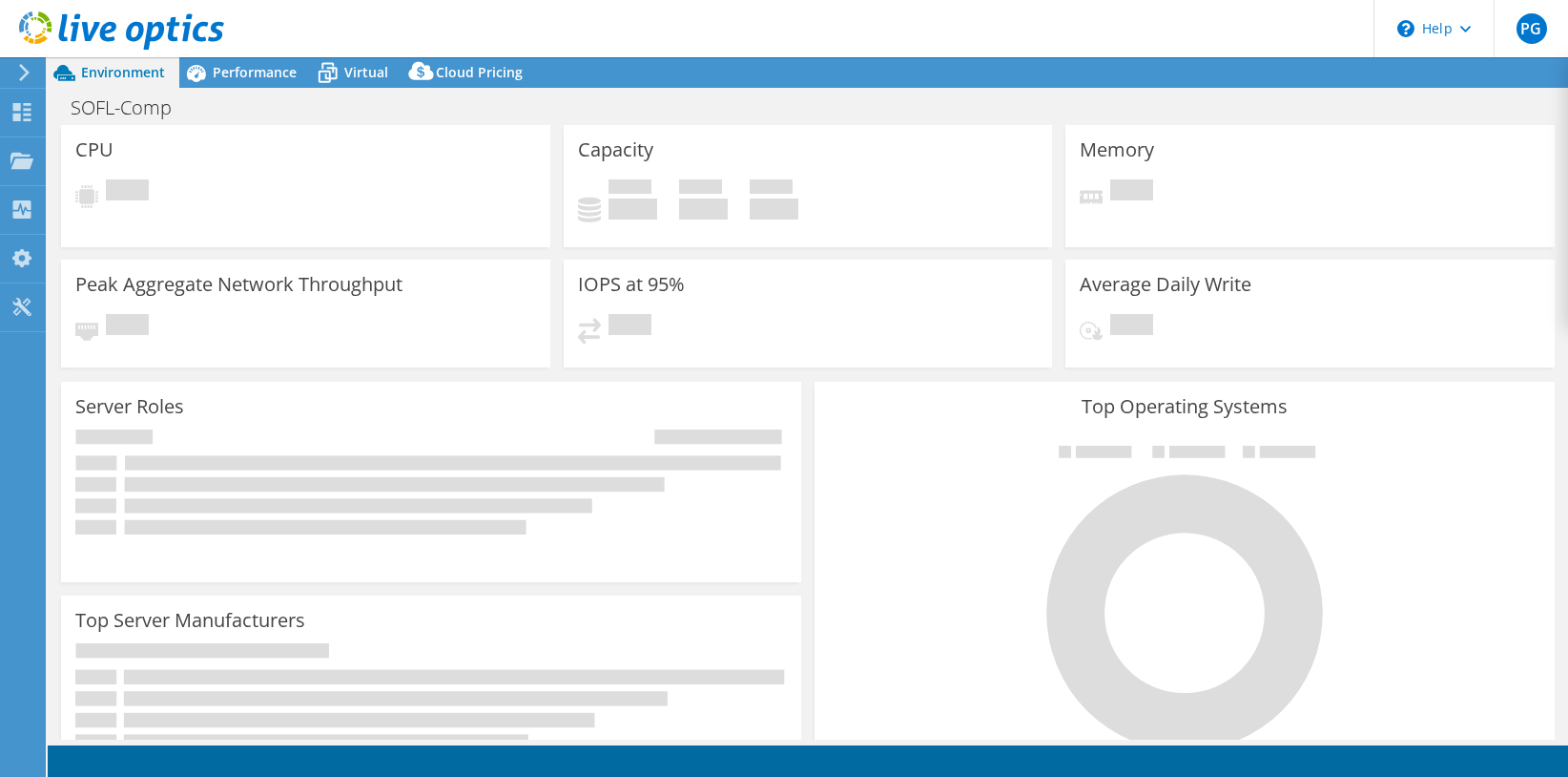
select select "USEast"
select select "USD"
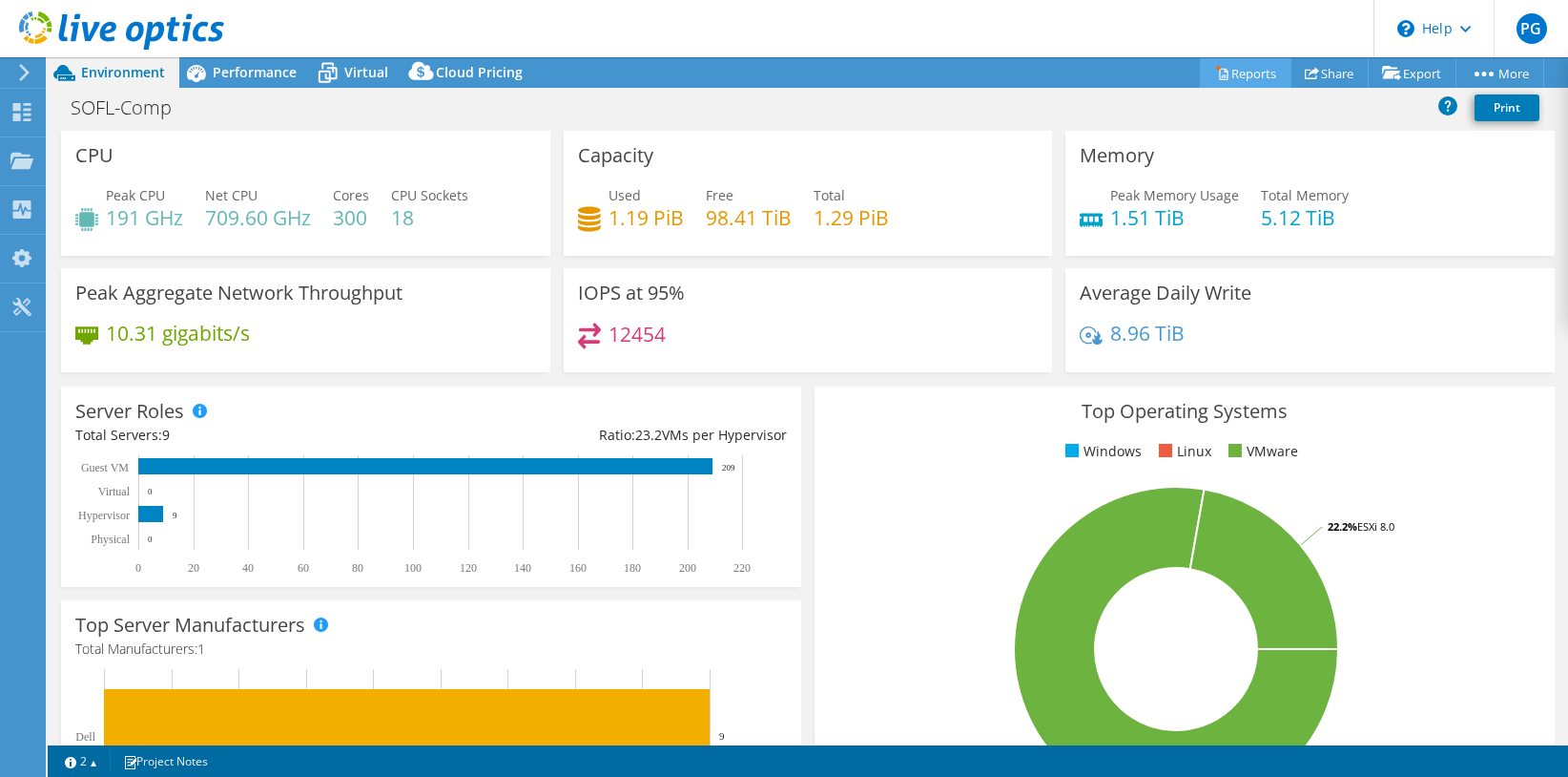
click at [1225, 75] on link "Reports" at bounding box center [1246, 73] width 92 height 30
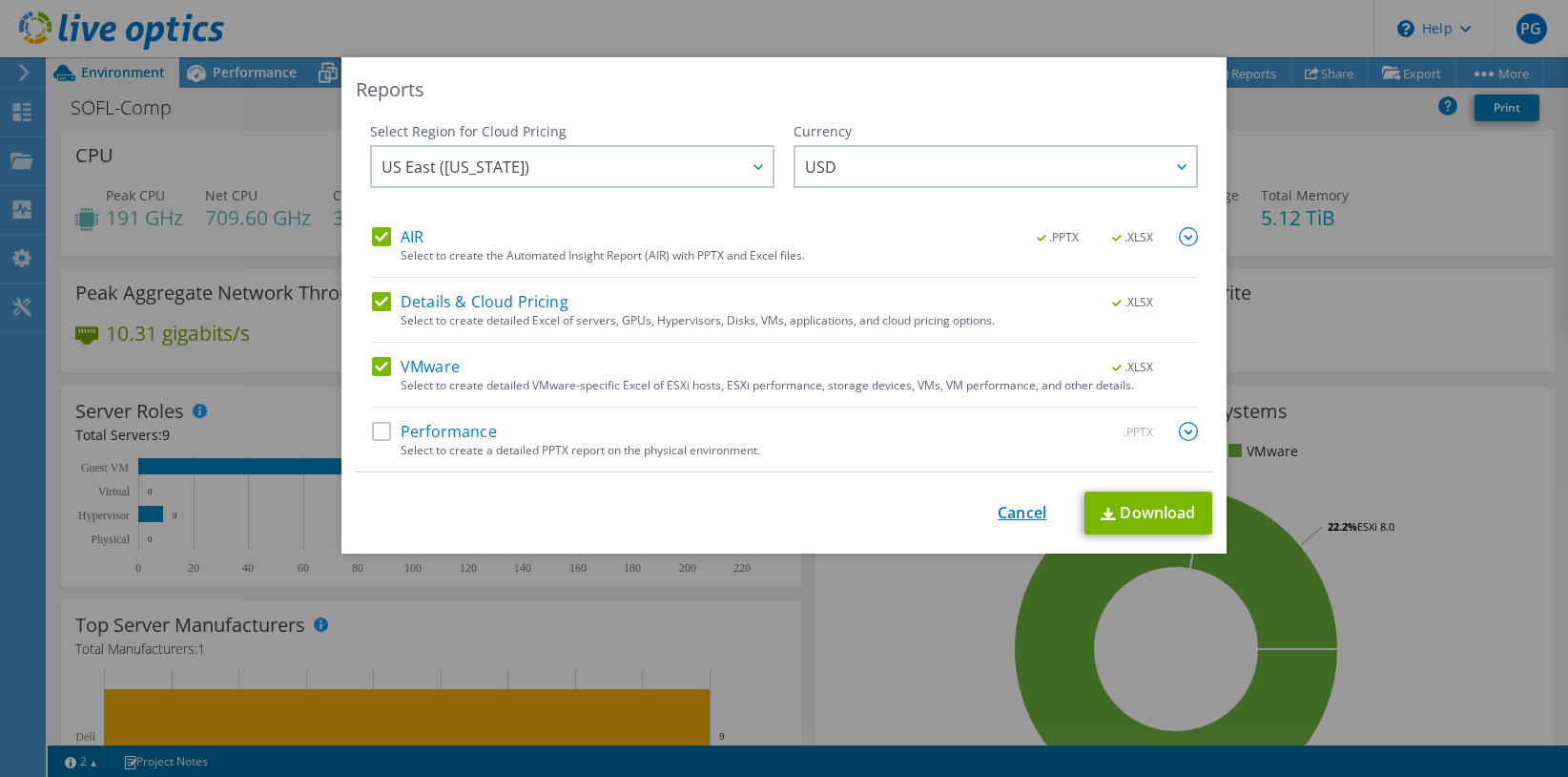
click at [1006, 511] on link "Cancel" at bounding box center [1022, 513] width 48 height 18
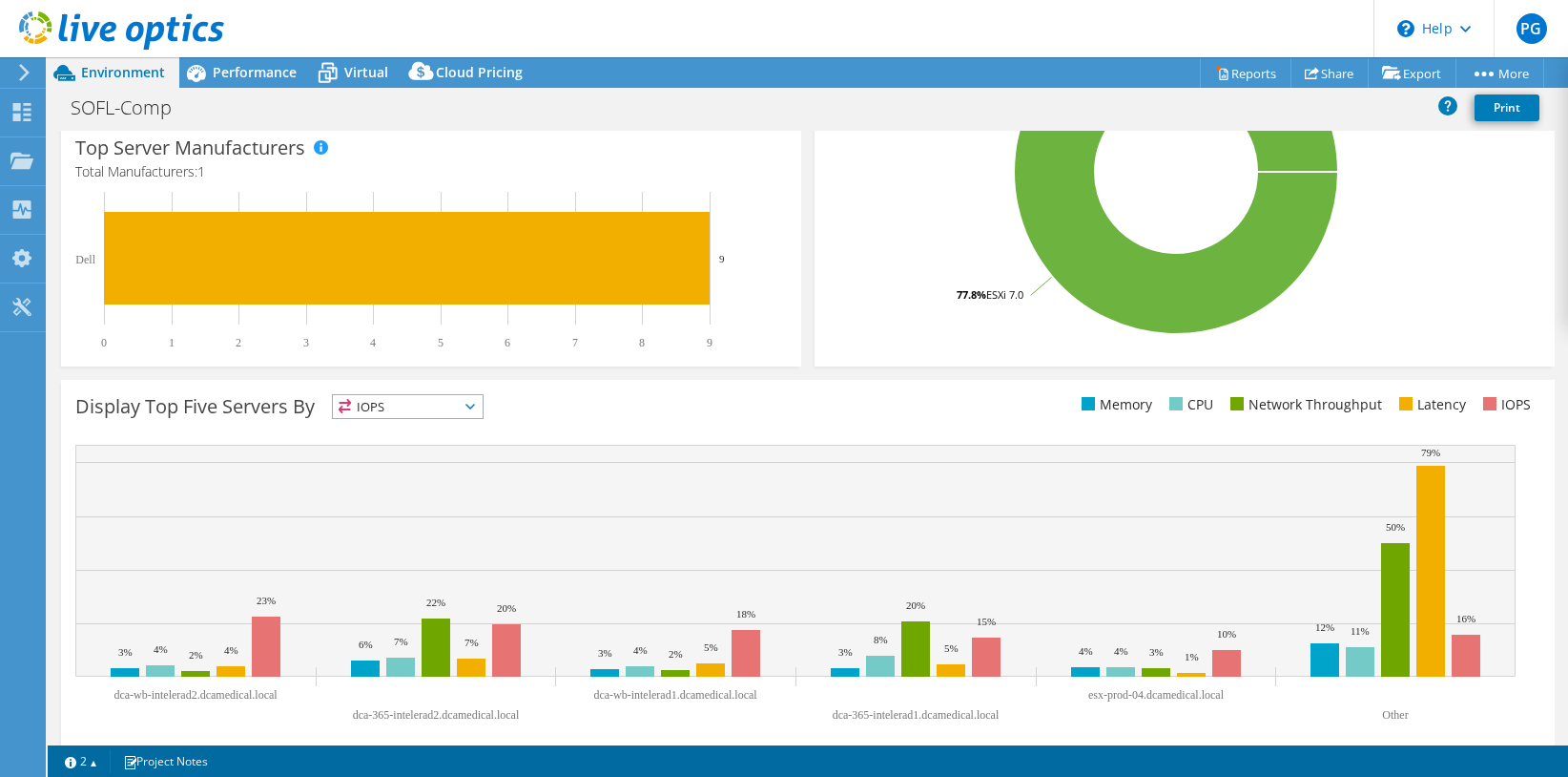
scroll to position [497, 0]
